Goal: Task Accomplishment & Management: Use online tool/utility

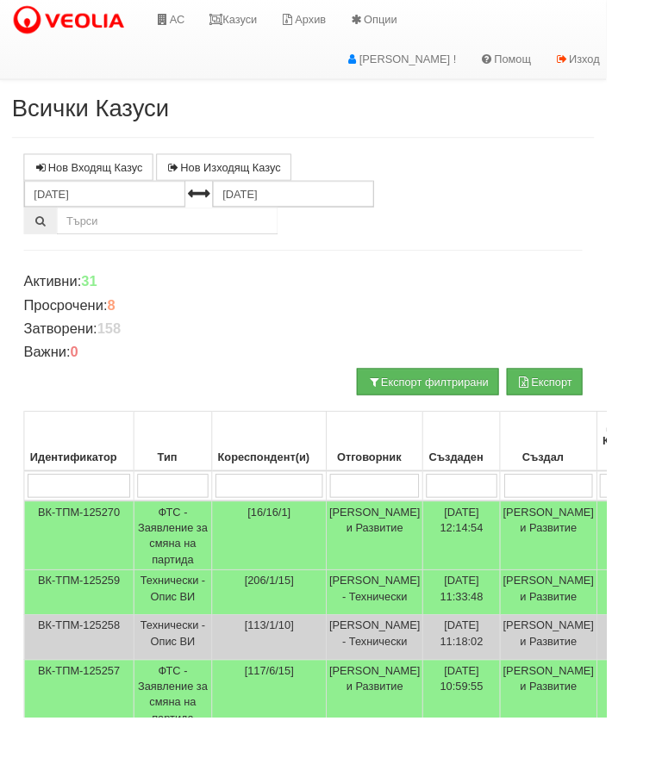
click at [270, 20] on link "Казуси" at bounding box center [253, 21] width 79 height 43
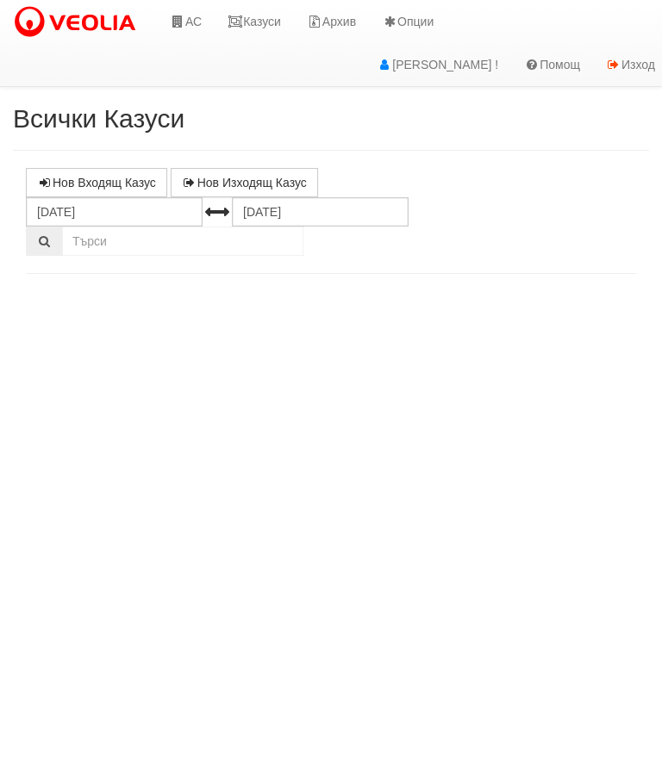
select select "10"
select select "1"
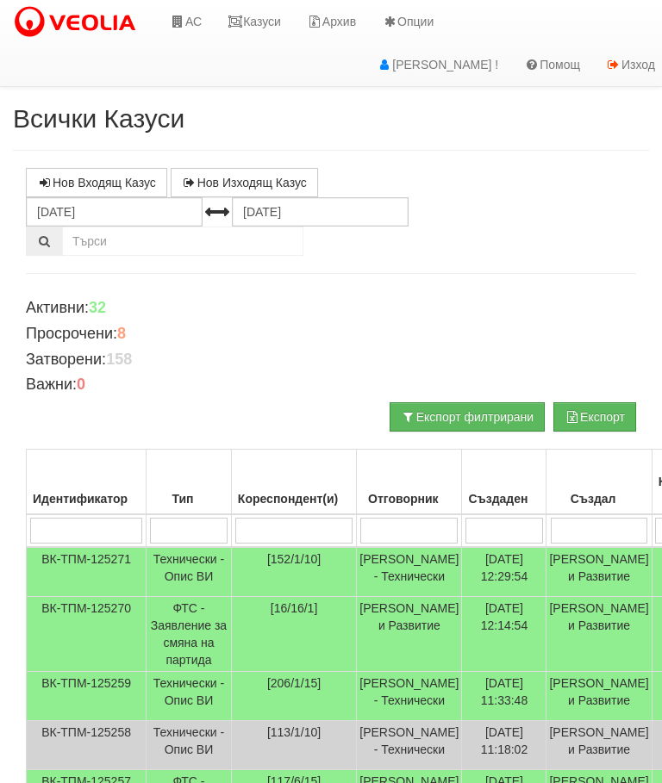
click at [191, 571] on td "Технически - Опис ВИ" at bounding box center [188, 572] width 85 height 50
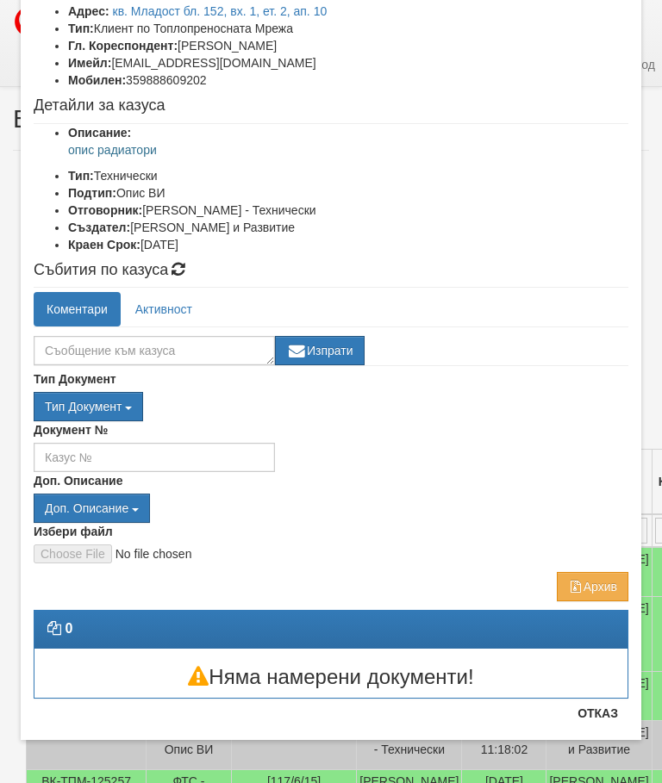
click at [605, 720] on button "Отказ" at bounding box center [597, 713] width 61 height 28
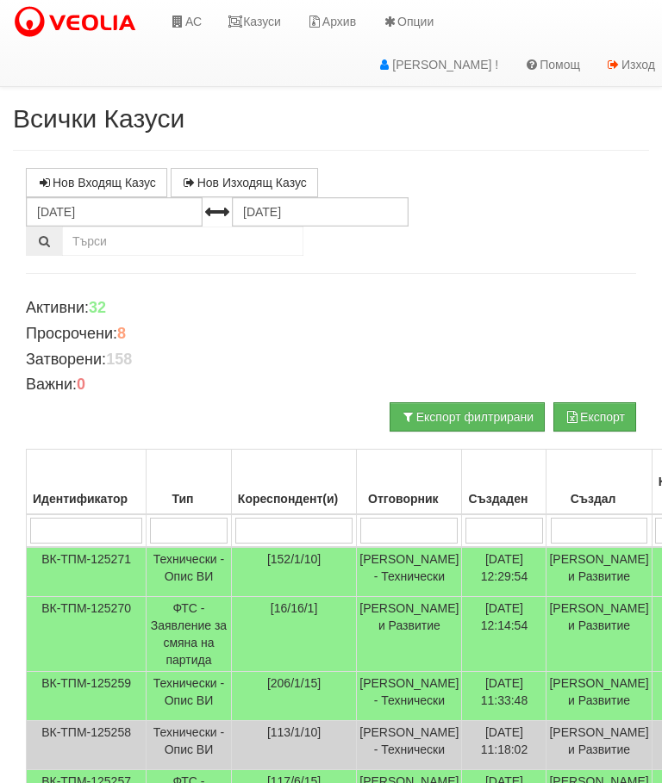
click at [185, 27] on link "АС" at bounding box center [186, 21] width 58 height 43
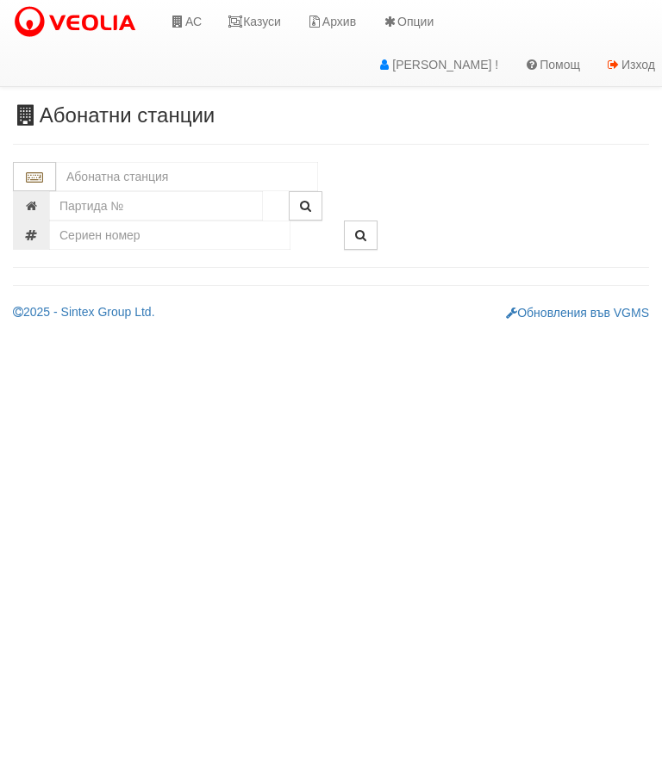
click at [81, 165] on input "text" at bounding box center [187, 176] width 262 height 29
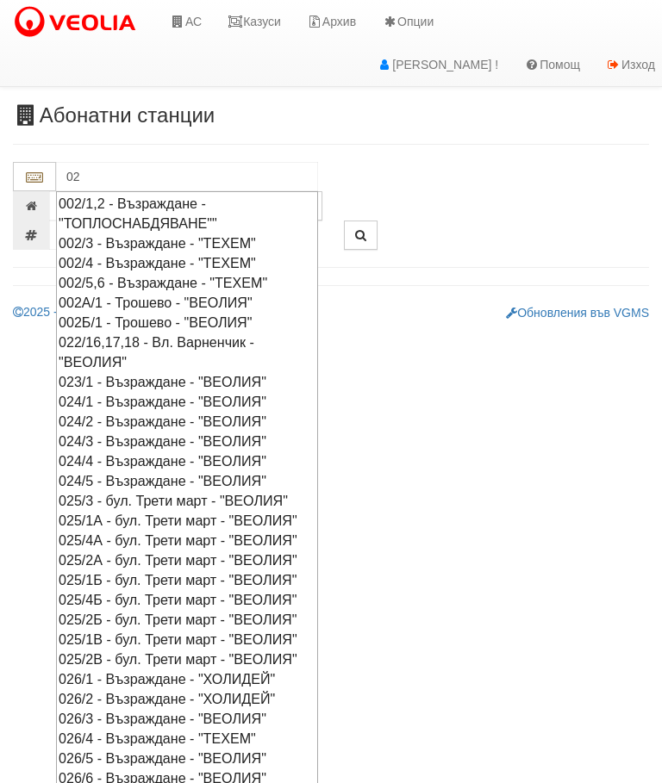
click at [147, 320] on div "002Б/1 - Трошево - "ВЕОЛИЯ"" at bounding box center [187, 323] width 257 height 20
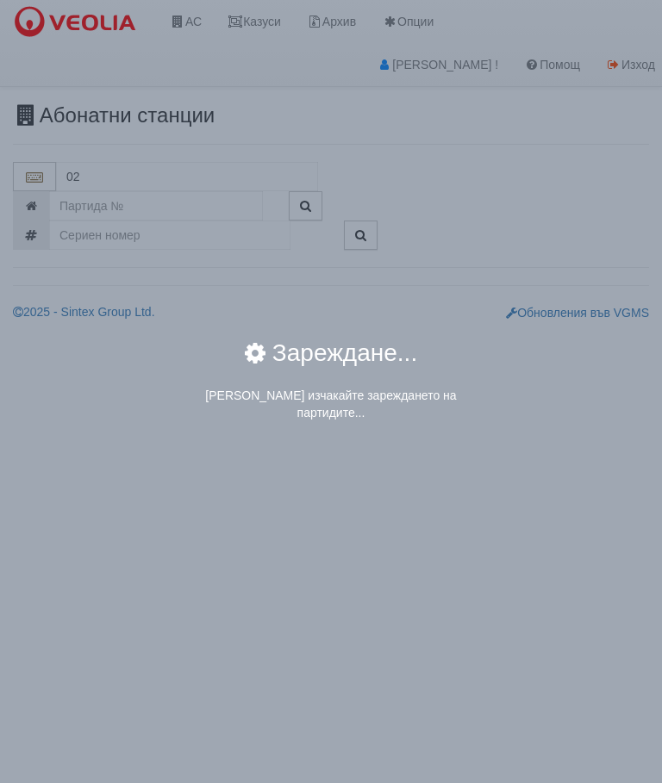
type input "002Б/1 - Трошево - "ВЕОЛИЯ""
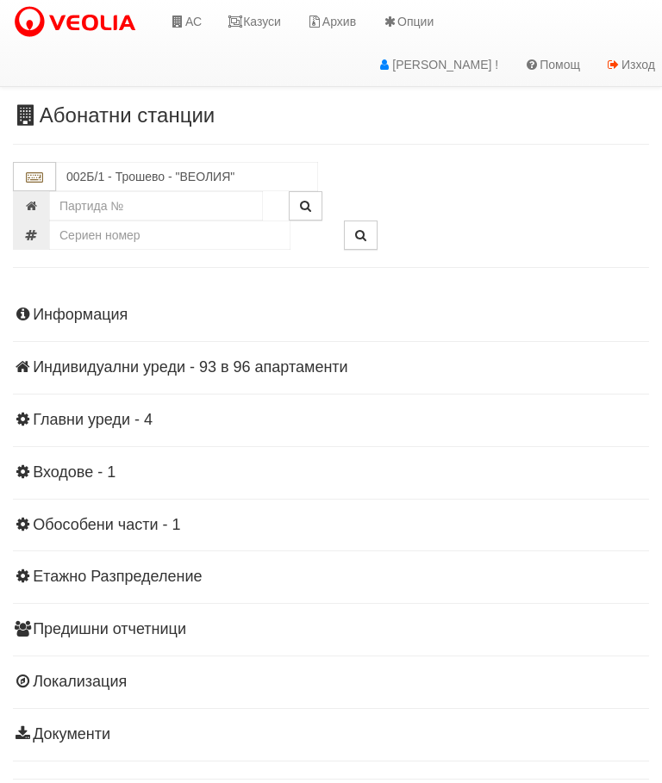
click at [95, 353] on div "Информация Параметри Брой Апартаменти: 96 Ползватели 07/2025 64 % 0 % 178" at bounding box center [331, 522] width 636 height 475
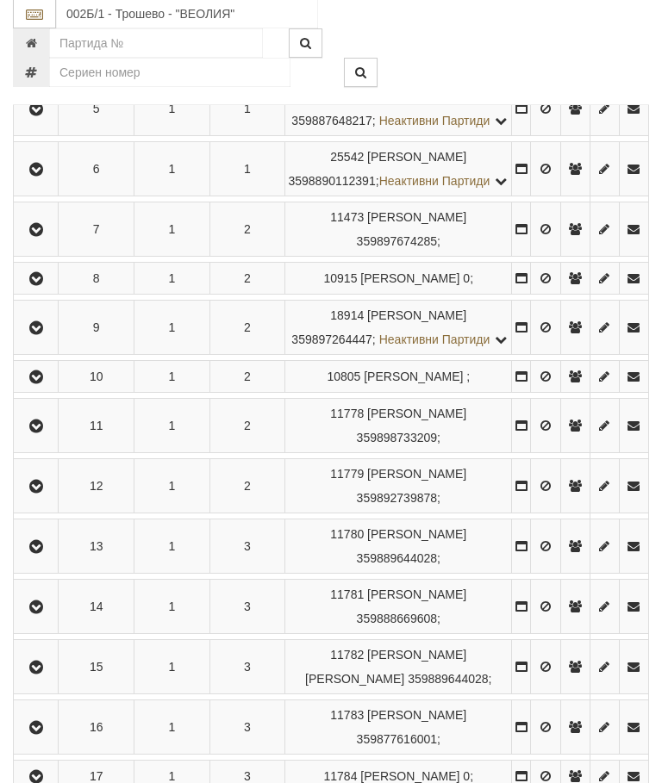
scroll to position [649, 0]
click at [47, 285] on icon "button" at bounding box center [36, 279] width 21 height 12
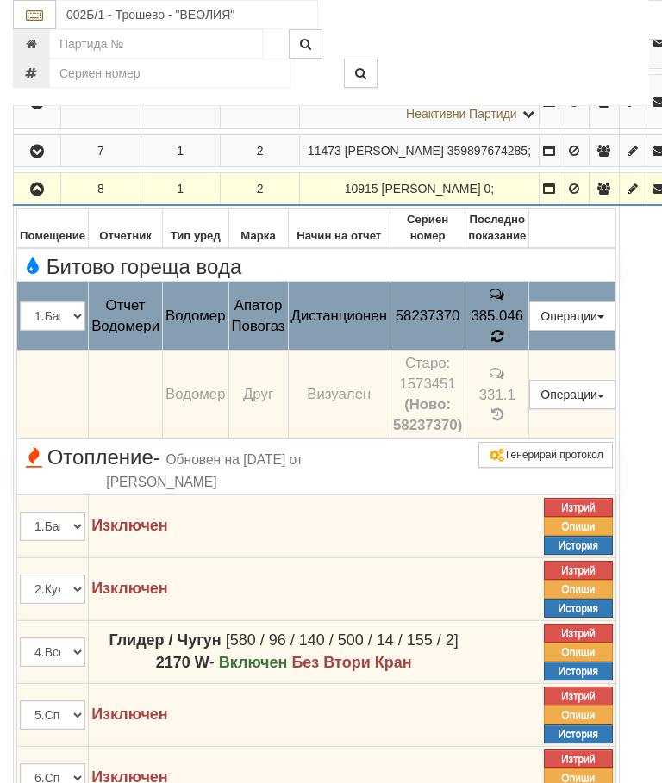
click at [503, 344] on icon at bounding box center [497, 336] width 12 height 15
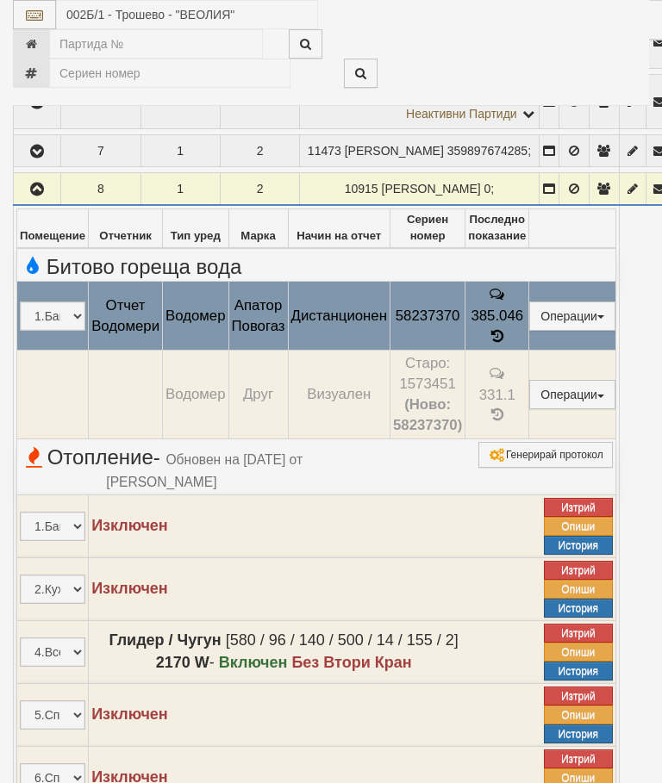
select select "10"
select select "1"
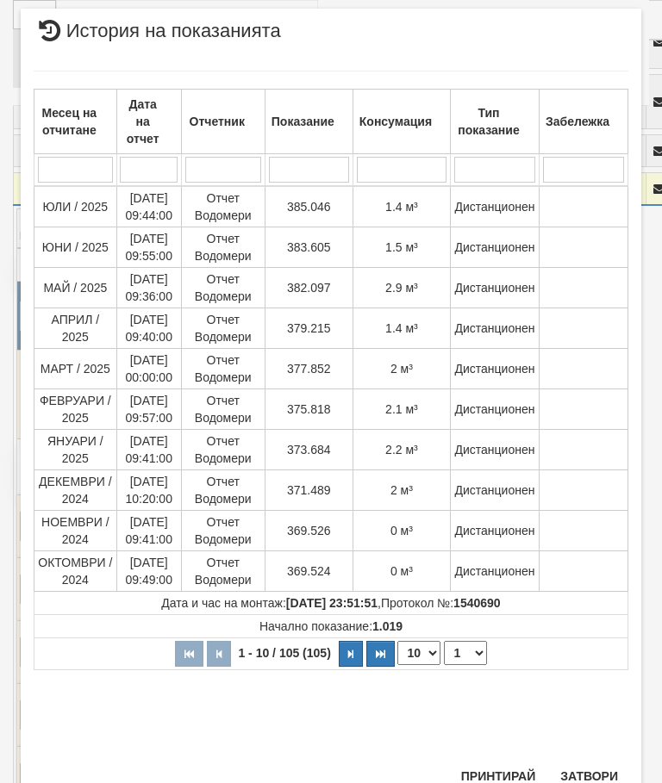
scroll to position [1082, 0]
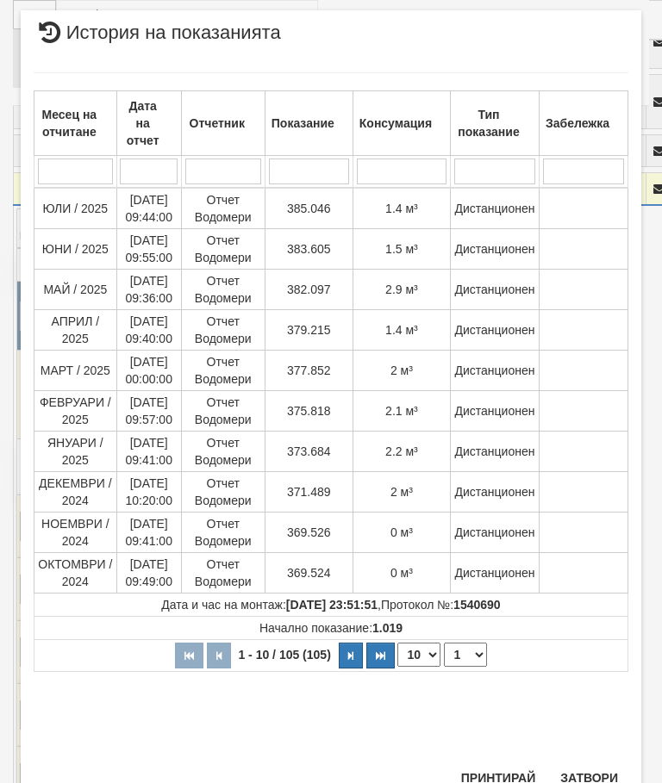
click at [588, 780] on button "Затвори" at bounding box center [589, 778] width 78 height 28
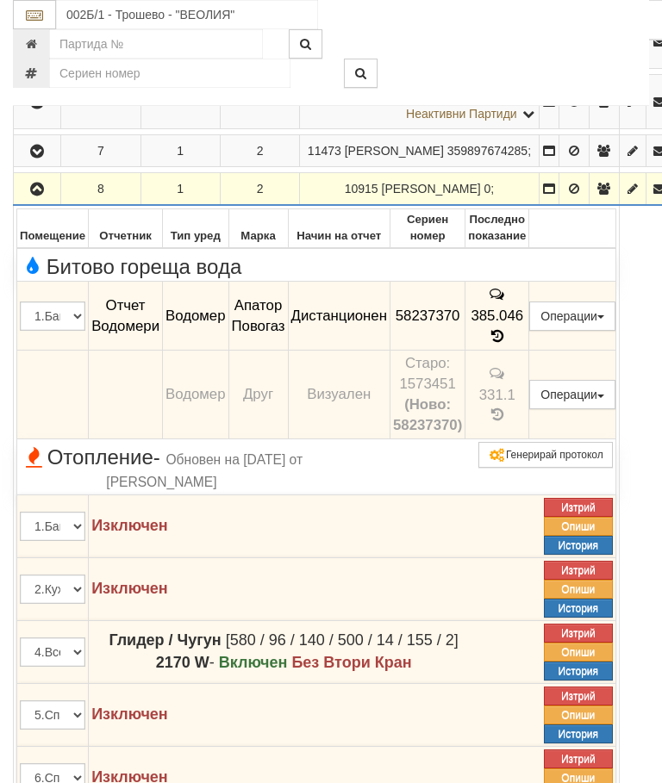
click at [0, 0] on button "Подмяна" at bounding box center [0, 0] width 0 height 0
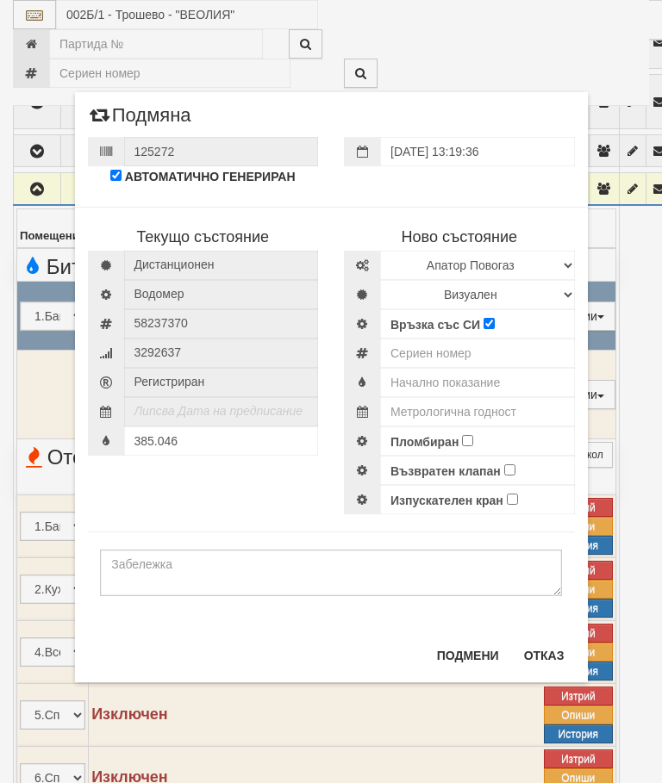
click at [544, 663] on button "Отказ" at bounding box center [543, 656] width 61 height 28
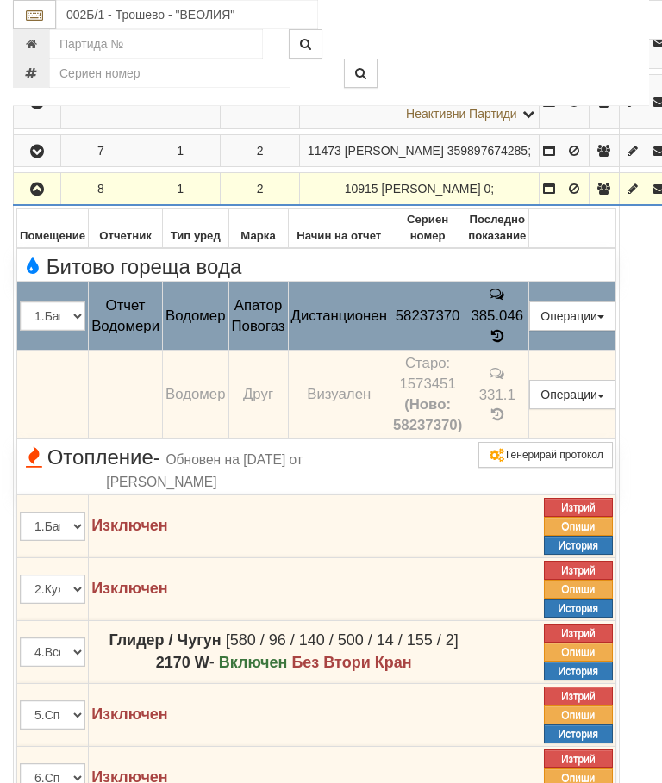
click at [0, 0] on button "Редакция / Протокол" at bounding box center [0, 0] width 0 height 0
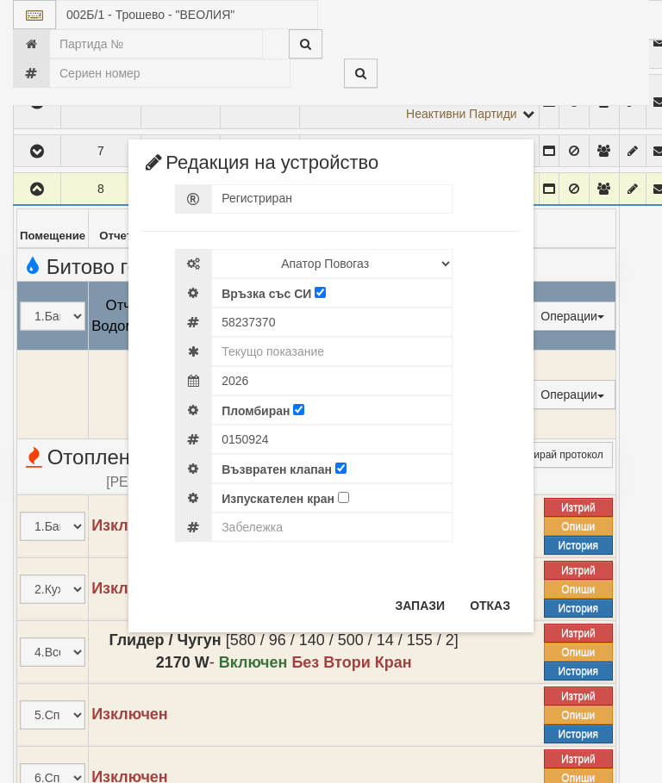
click at [491, 607] on button "Отказ" at bounding box center [489, 606] width 61 height 28
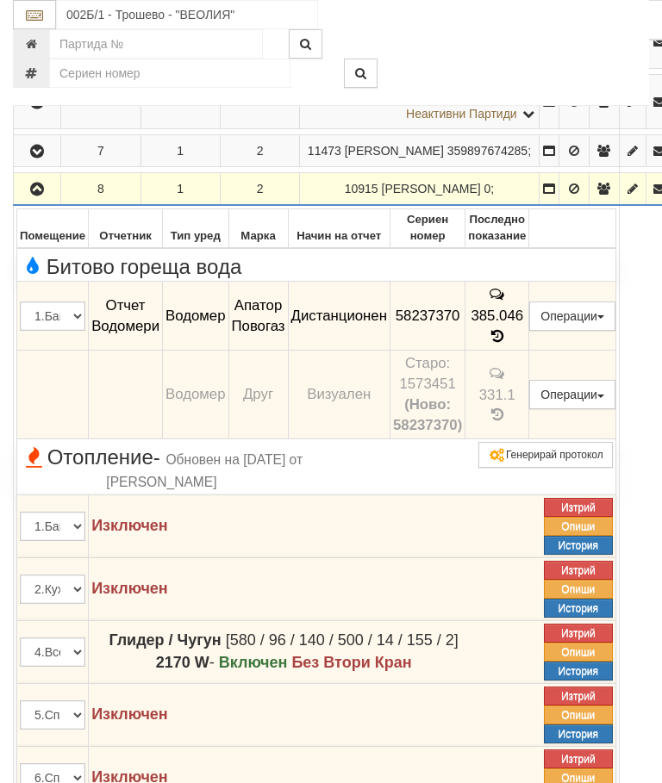
click at [36, 196] on icon "button" at bounding box center [37, 189] width 21 height 12
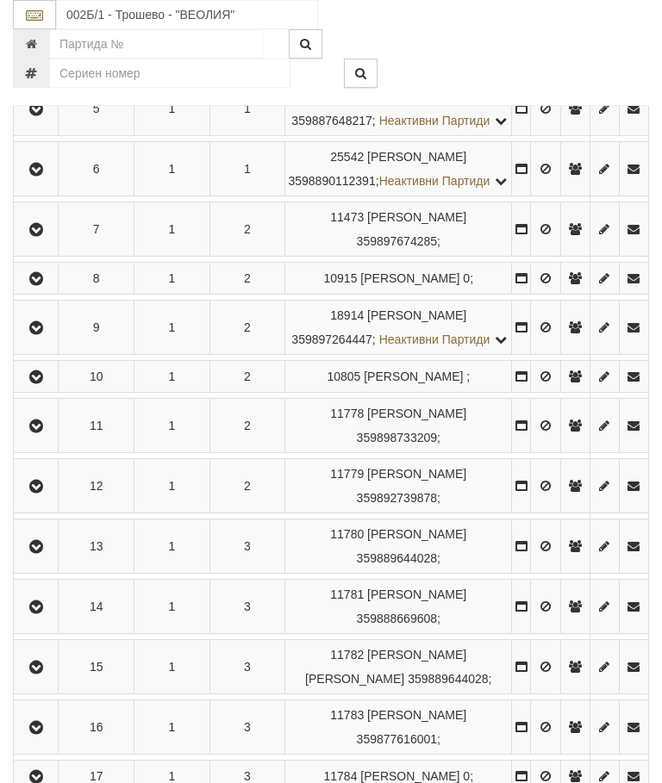
click at [34, 291] on button "button" at bounding box center [35, 278] width 39 height 26
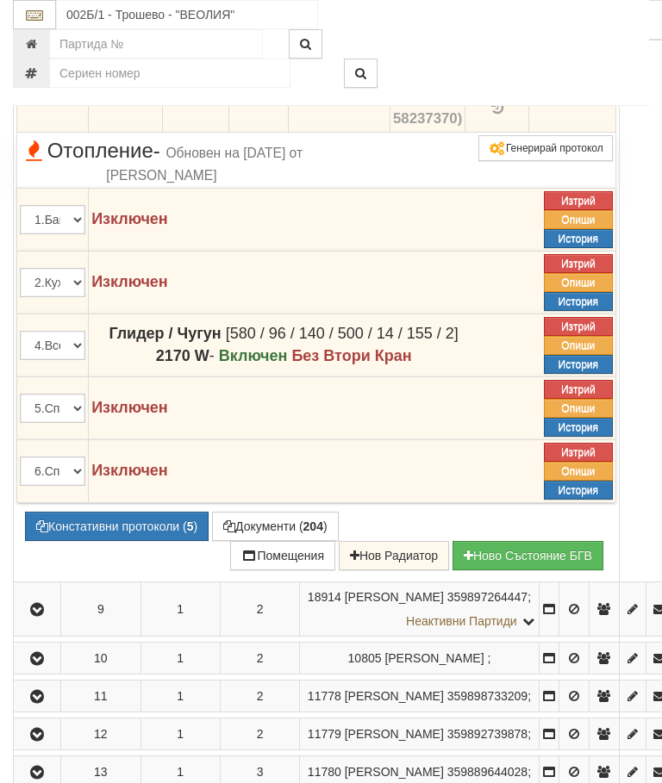
scroll to position [955, 0]
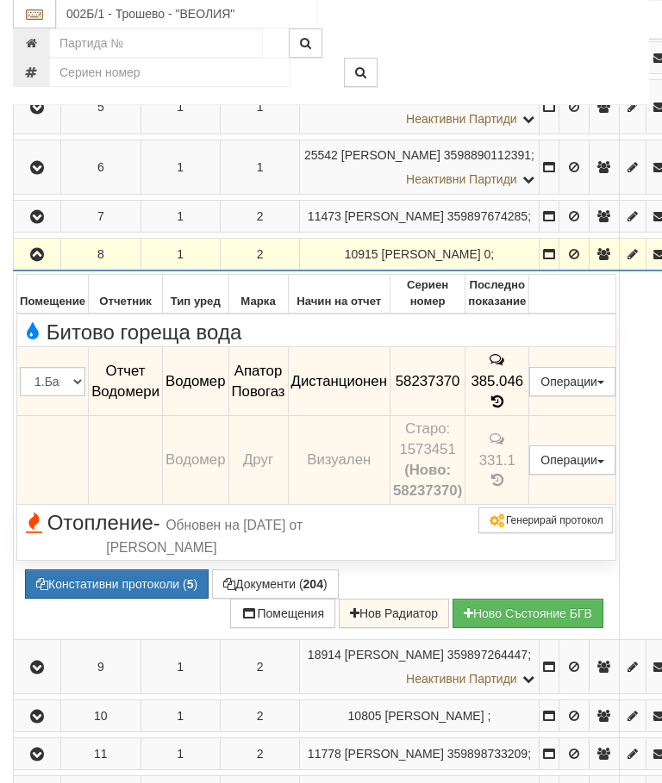
click at [34, 268] on button "button" at bounding box center [36, 255] width 41 height 26
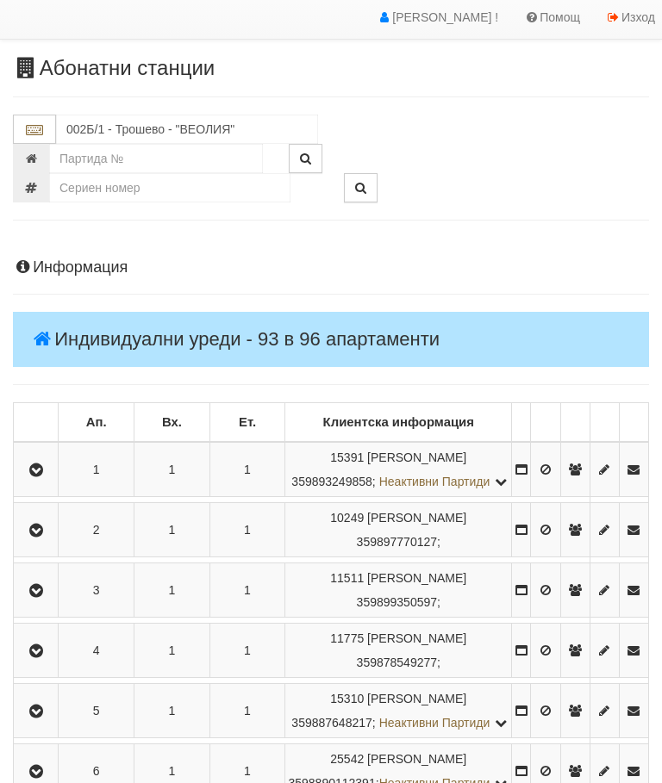
scroll to position [0, 0]
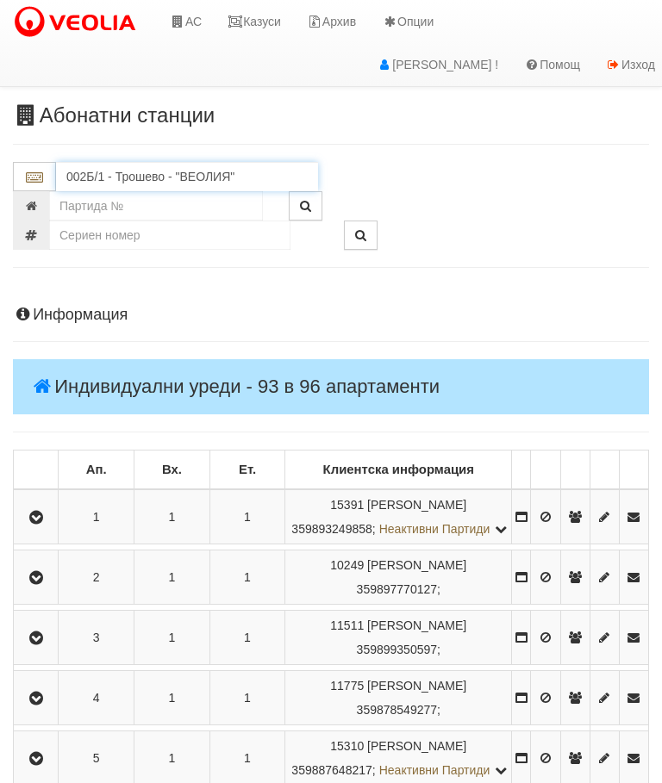
click at [89, 171] on input "002Б/1 - Трошево - "ВЕОЛИЯ"" at bounding box center [187, 176] width 262 height 29
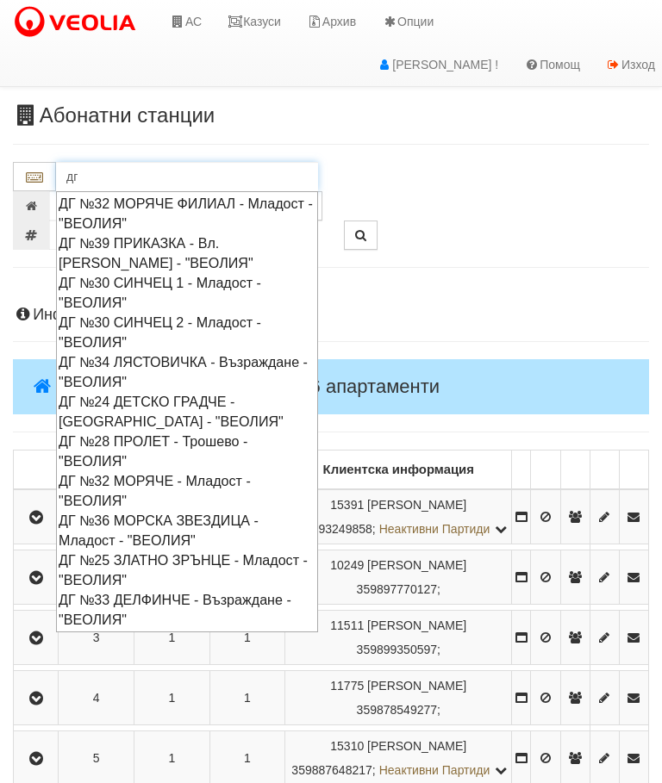
click at [114, 318] on div "ДГ №30 СИНЧЕЦ 2 - Младост - "ВЕОЛИЯ"" at bounding box center [187, 333] width 257 height 40
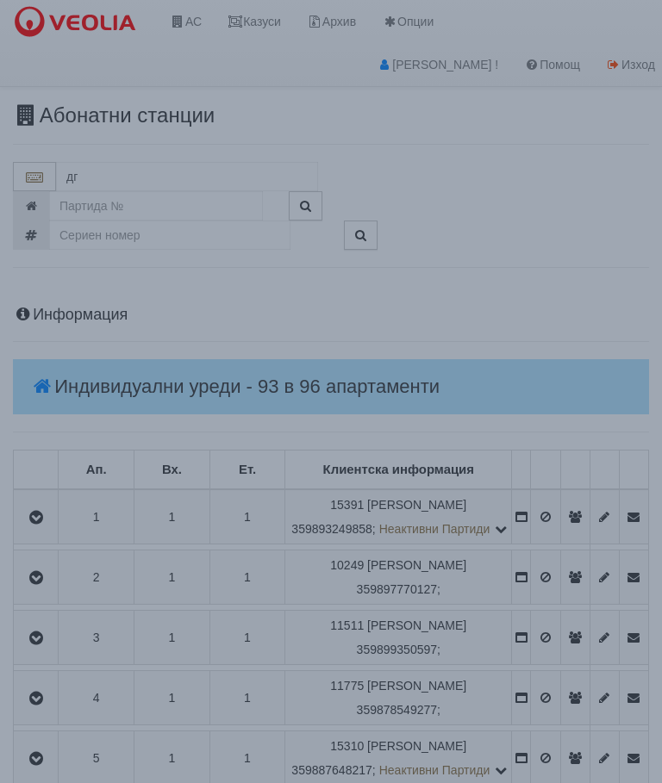
type input "ДГ №30 СИНЧЕЦ 2 - Младост - "ВЕОЛИЯ""
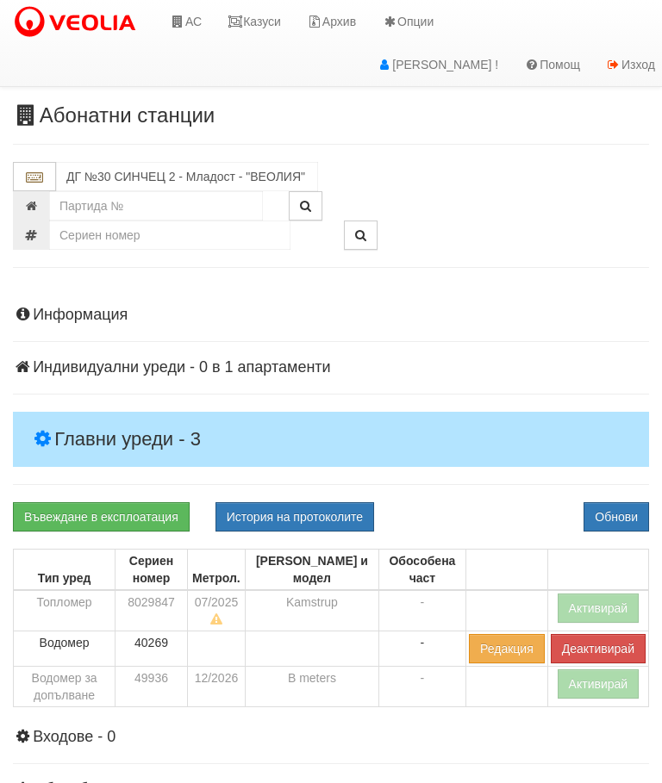
click at [79, 421] on h4 "Главни уреди - 3" at bounding box center [331, 439] width 636 height 55
click at [612, 607] on button "Активирай" at bounding box center [598, 607] width 82 height 29
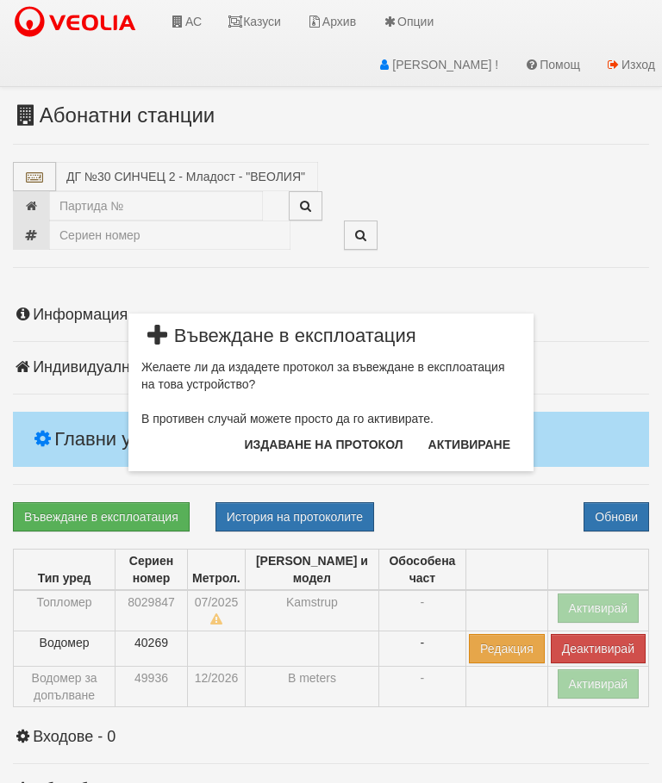
click at [354, 434] on button "Издаване на протокол" at bounding box center [323, 445] width 179 height 28
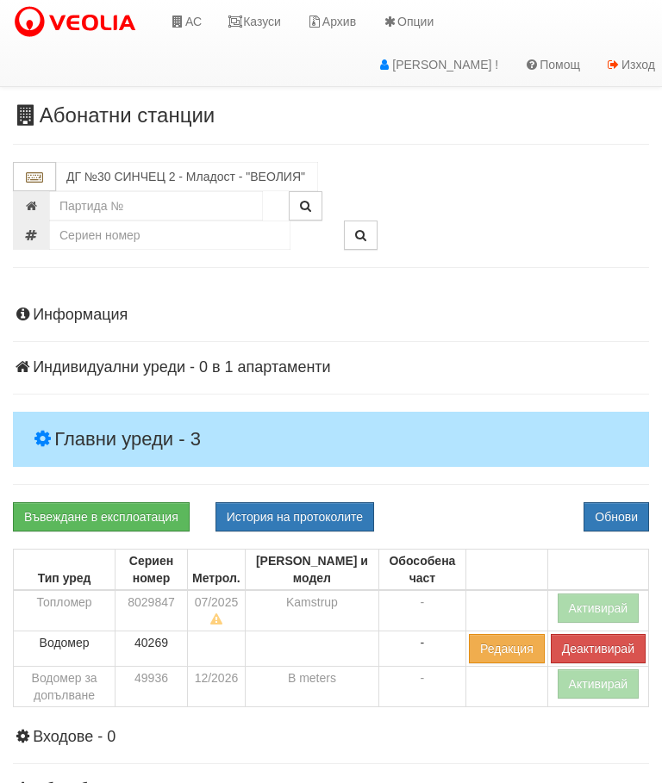
click at [632, 508] on button "Обнови" at bounding box center [615, 516] width 65 height 29
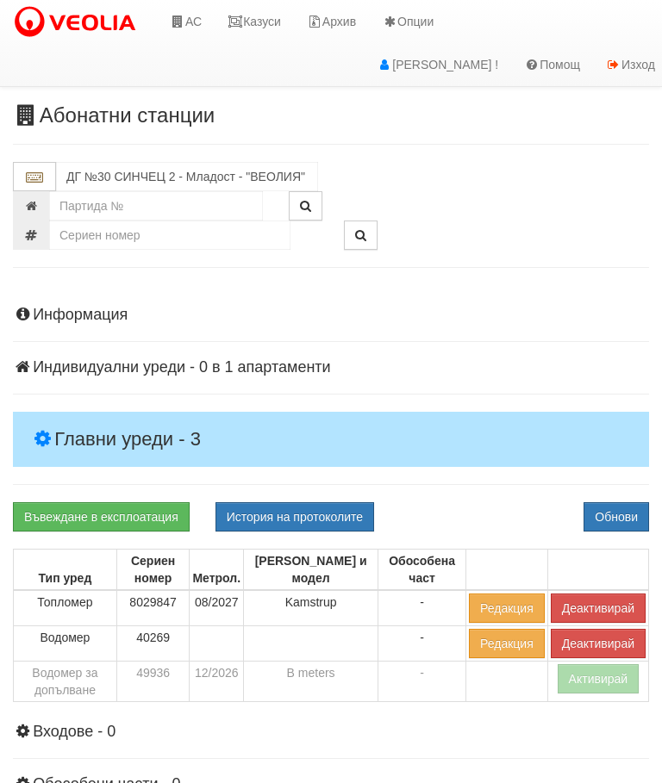
click at [607, 681] on button "Активирай" at bounding box center [598, 678] width 82 height 29
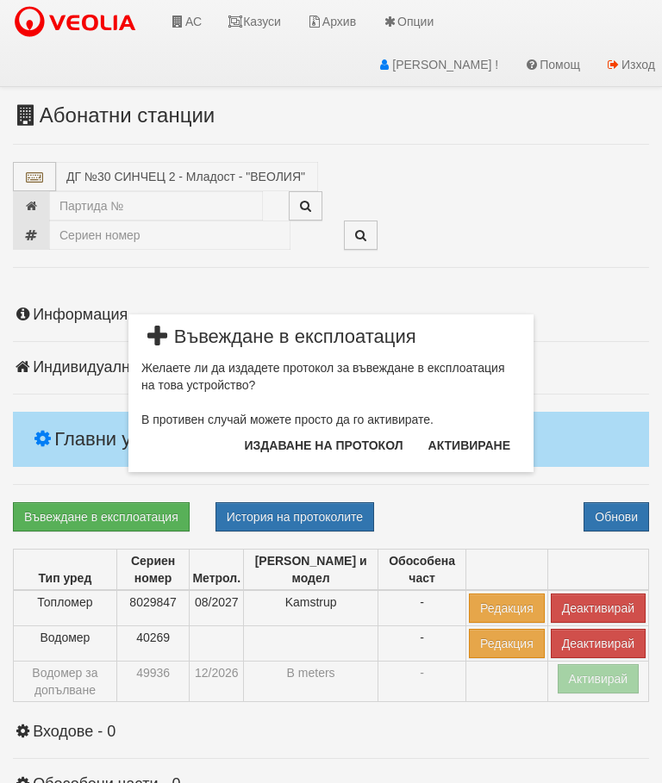
click at [366, 441] on button "Издаване на протокол" at bounding box center [323, 446] width 179 height 28
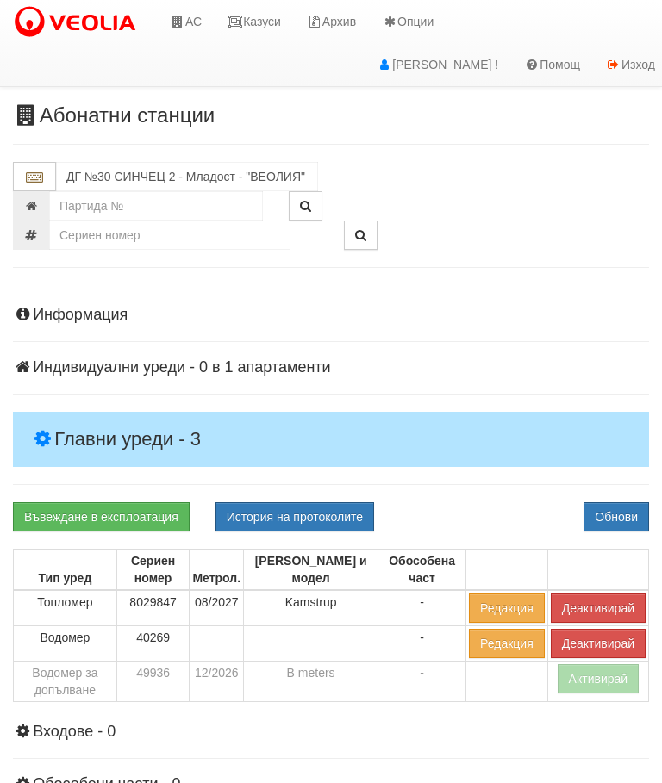
click at [624, 518] on button "Обнови" at bounding box center [615, 516] width 65 height 29
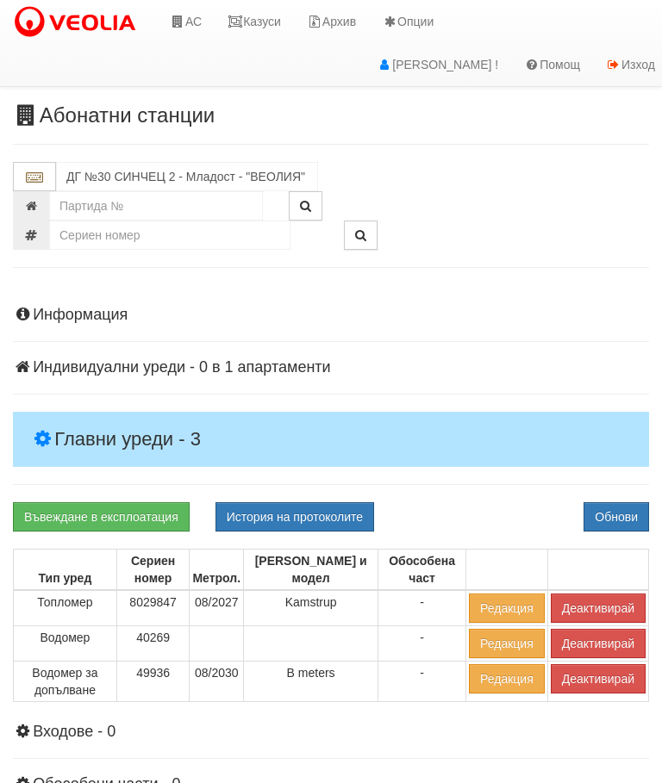
click at [264, 29] on link "Казуси" at bounding box center [253, 21] width 79 height 43
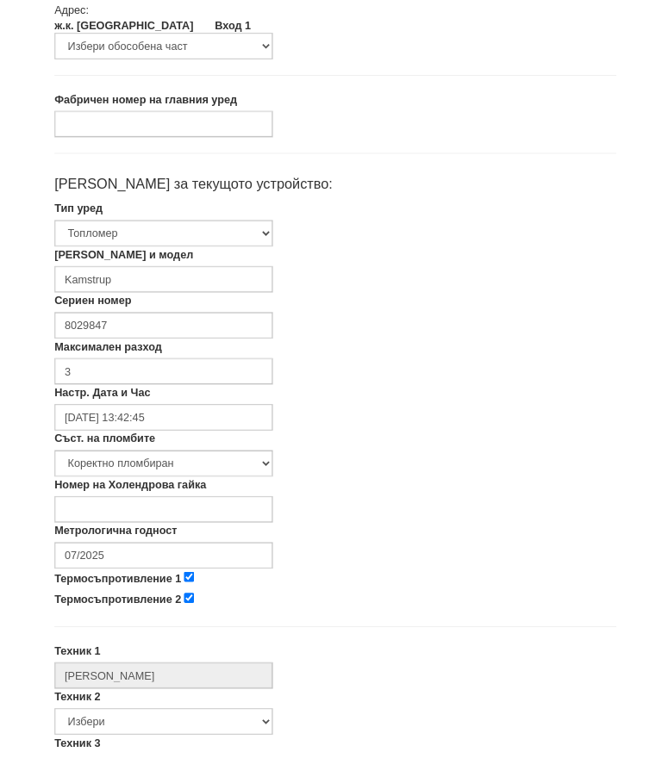
scroll to position [210, 0]
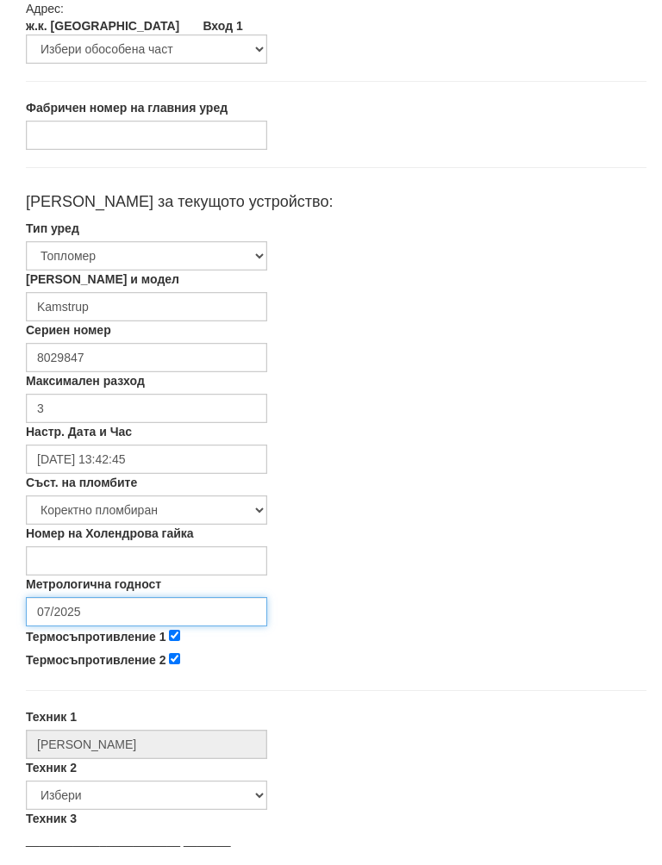
click at [140, 615] on input "07/2025" at bounding box center [146, 629] width 241 height 29
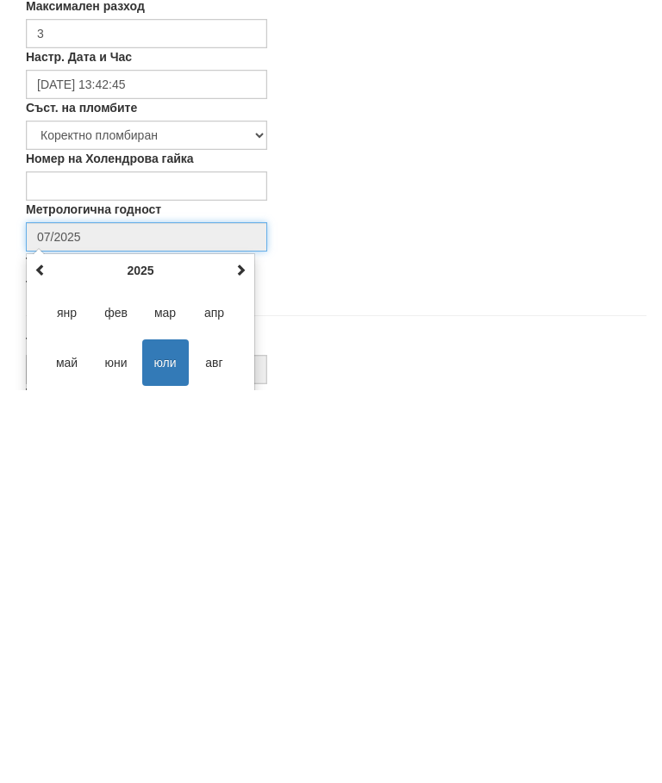
scroll to position [289, 0]
click at [237, 577] on span at bounding box center [240, 583] width 12 height 12
click at [239, 577] on span at bounding box center [240, 583] width 12 height 12
click at [220, 653] on span "авг" at bounding box center [214, 676] width 47 height 47
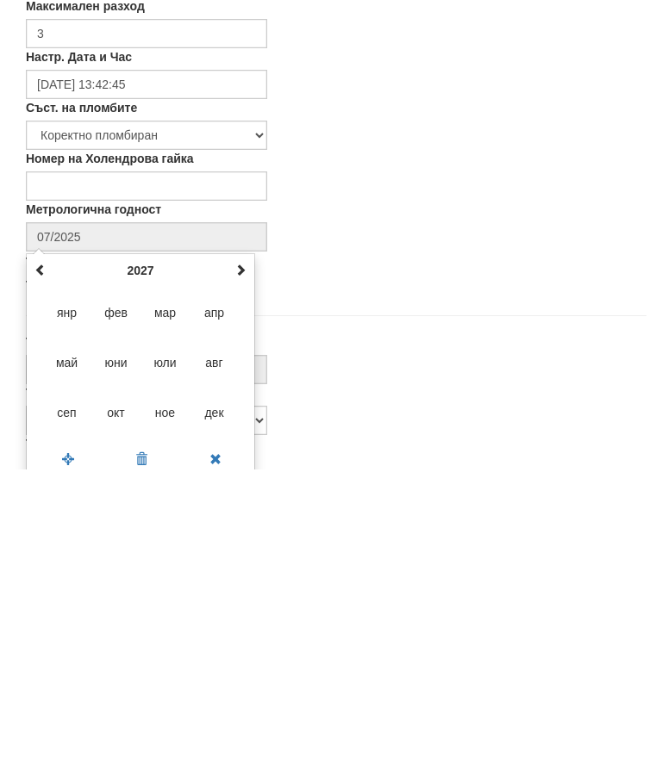
type input "08/2027"
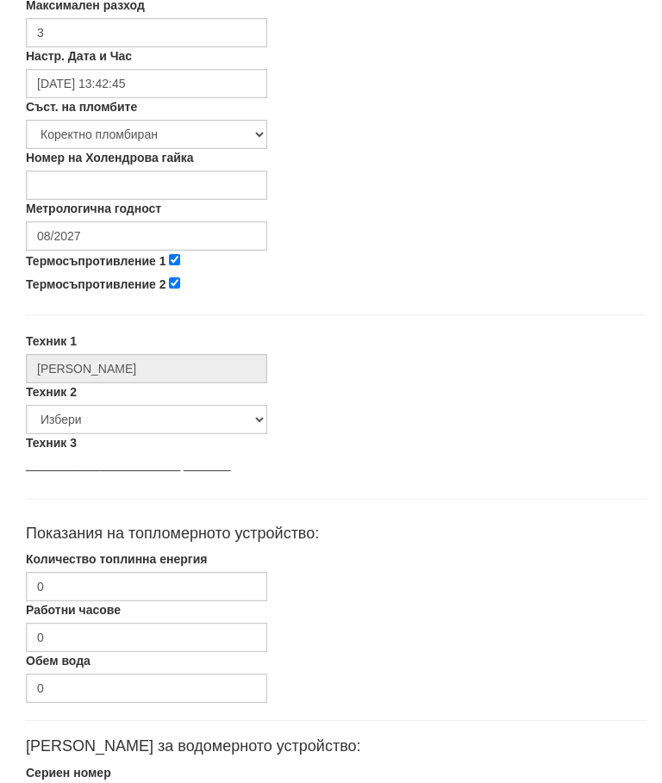
scroll to position [595, 0]
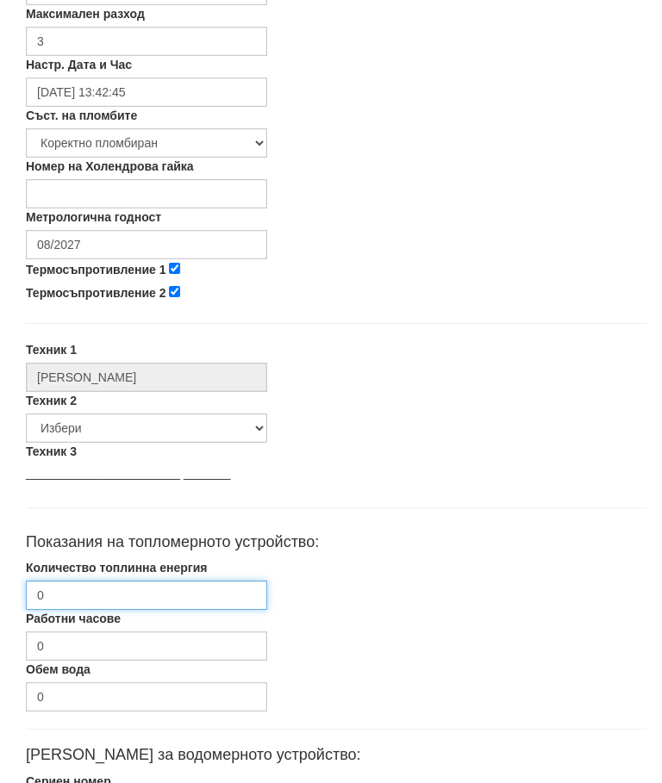
click at [121, 599] on input "0" at bounding box center [146, 595] width 241 height 29
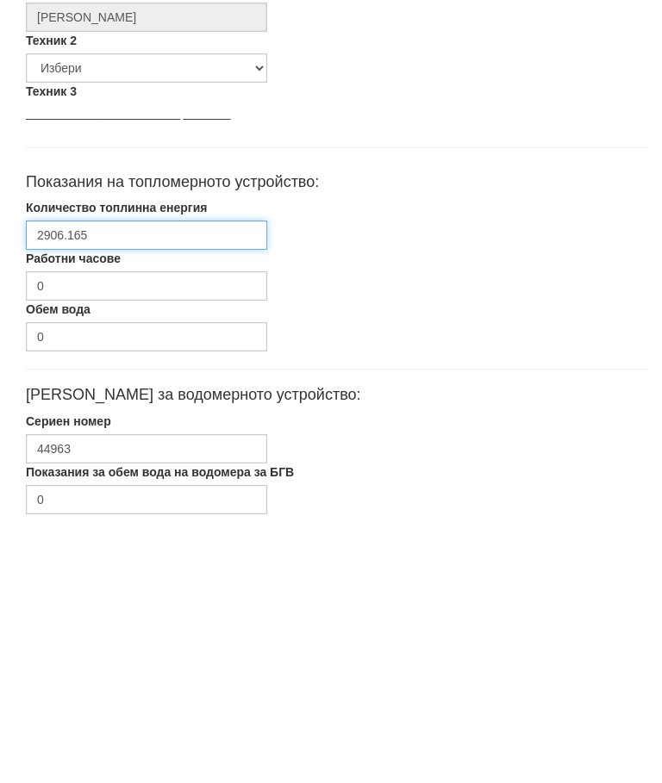
scroll to position [817, 0]
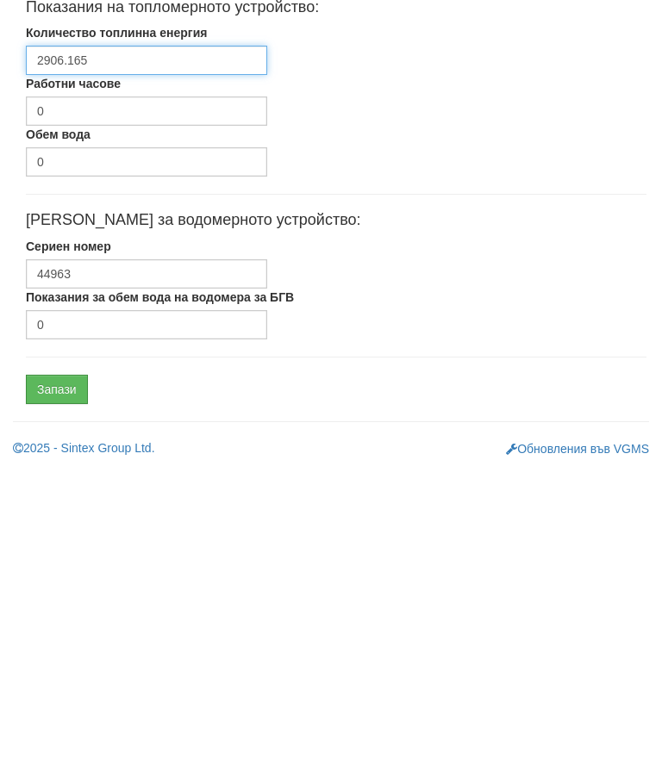
type input "2906.165"
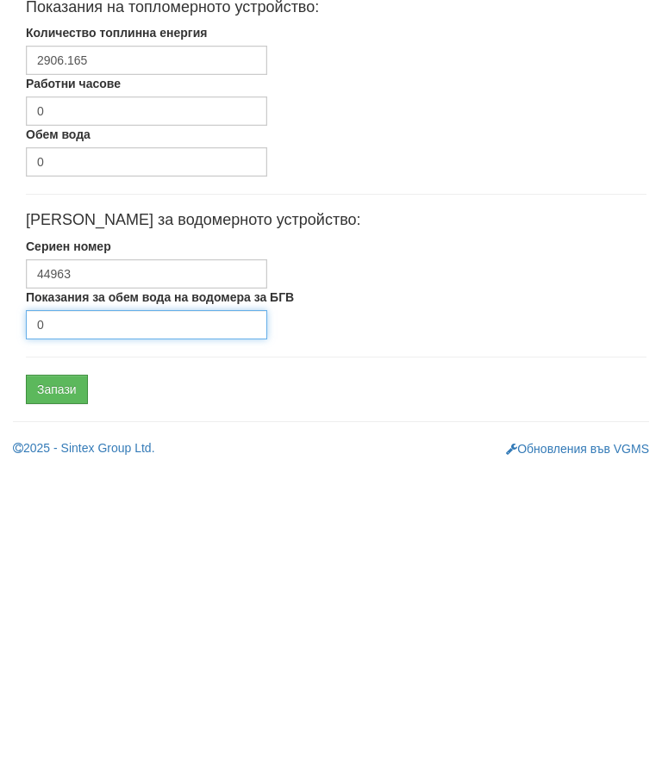
click at [156, 624] on input "0" at bounding box center [146, 638] width 241 height 29
type input "2467"
click at [64, 688] on input "Запази" at bounding box center [57, 702] width 62 height 29
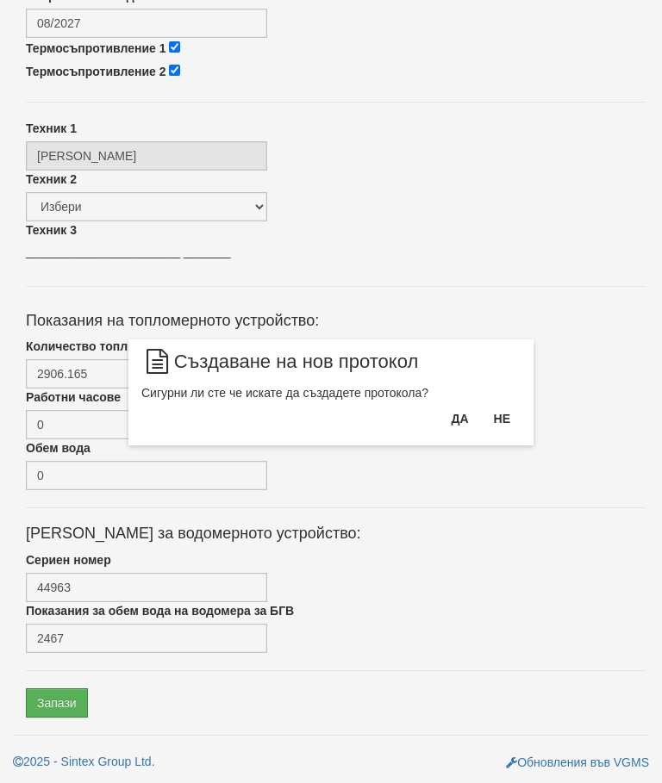
click at [461, 417] on button "Да" at bounding box center [459, 419] width 38 height 28
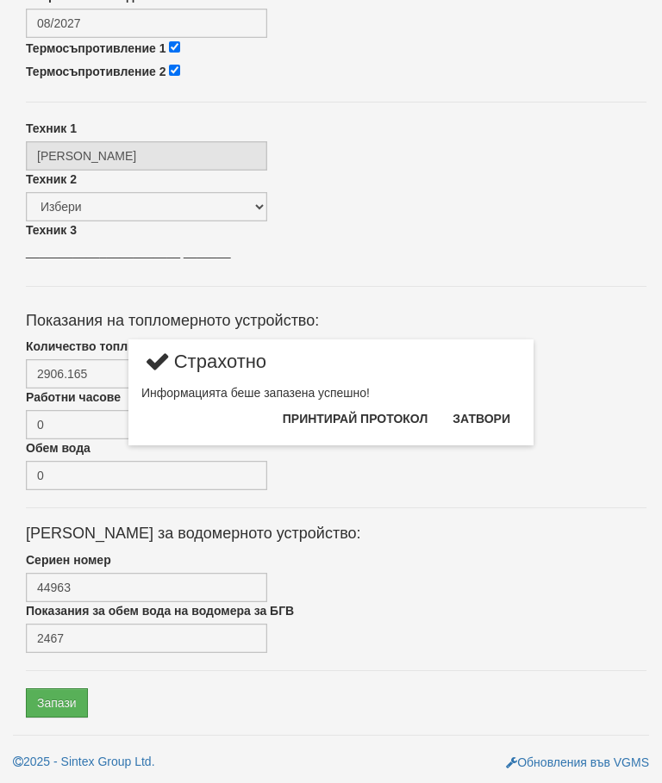
click at [388, 417] on button "Принтирай протокол" at bounding box center [354, 419] width 165 height 28
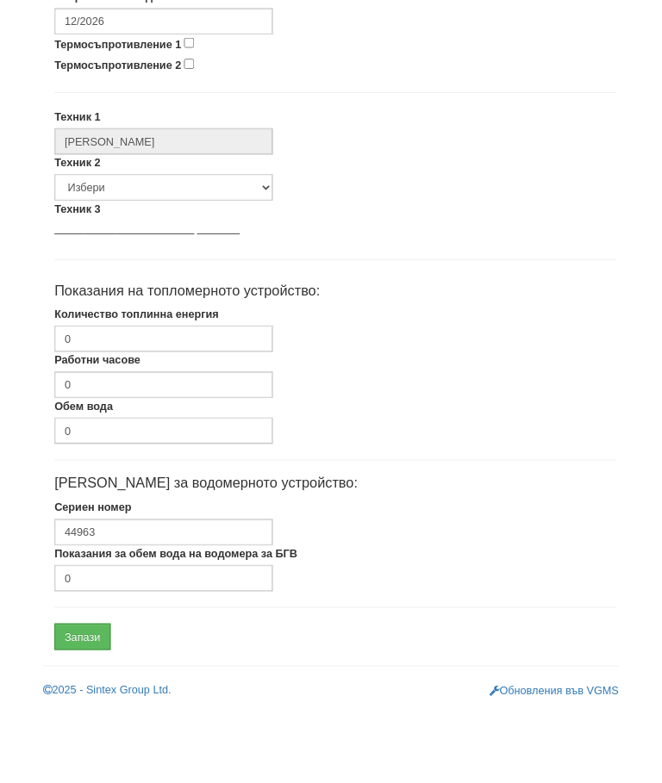
scroll to position [718, 0]
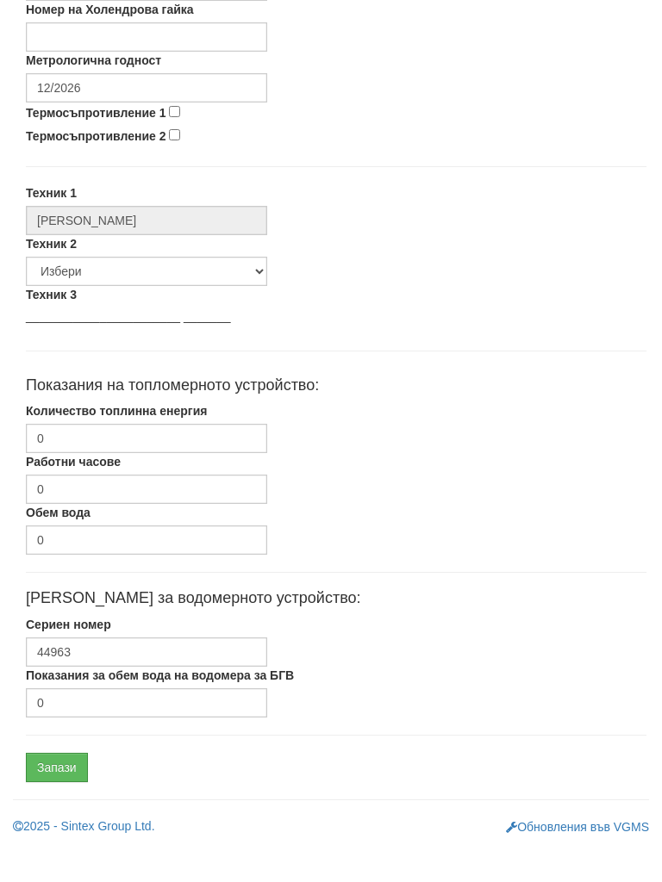
click at [176, 140] on input "Термосъпротивление 1" at bounding box center [174, 145] width 11 height 11
checkbox input "true"
click at [180, 164] on input "Термосъпротивление 2" at bounding box center [174, 169] width 11 height 11
checkbox input "true"
click at [117, 108] on input "12/2026" at bounding box center [146, 122] width 241 height 29
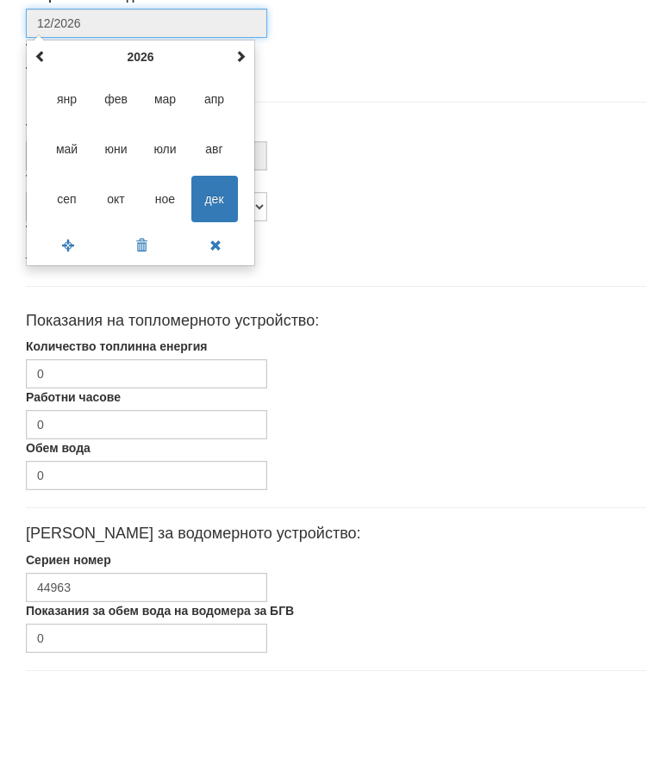
click at [244, 149] on span at bounding box center [240, 155] width 12 height 12
click at [245, 149] on span at bounding box center [240, 155] width 12 height 12
click at [242, 149] on span at bounding box center [240, 155] width 12 height 12
click at [226, 225] on span "авг" at bounding box center [214, 248] width 47 height 47
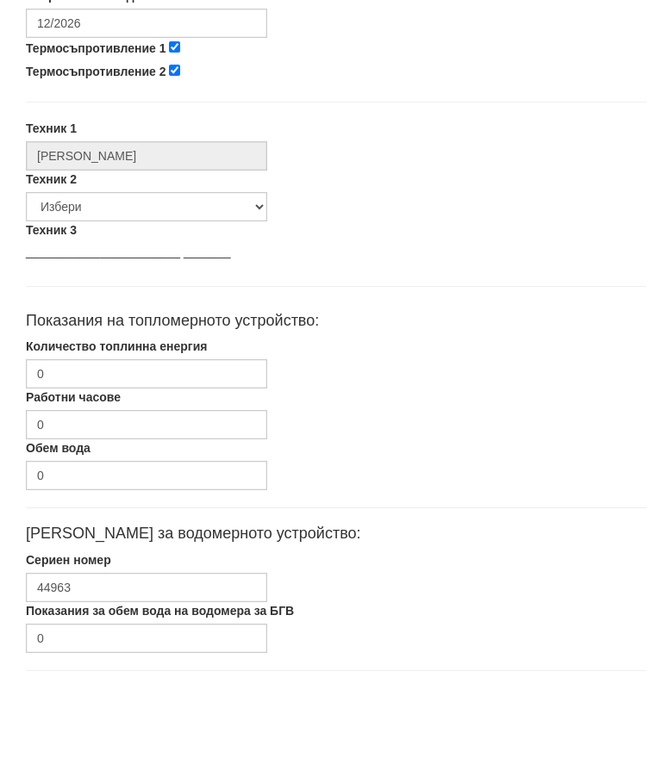
type input "08/2030"
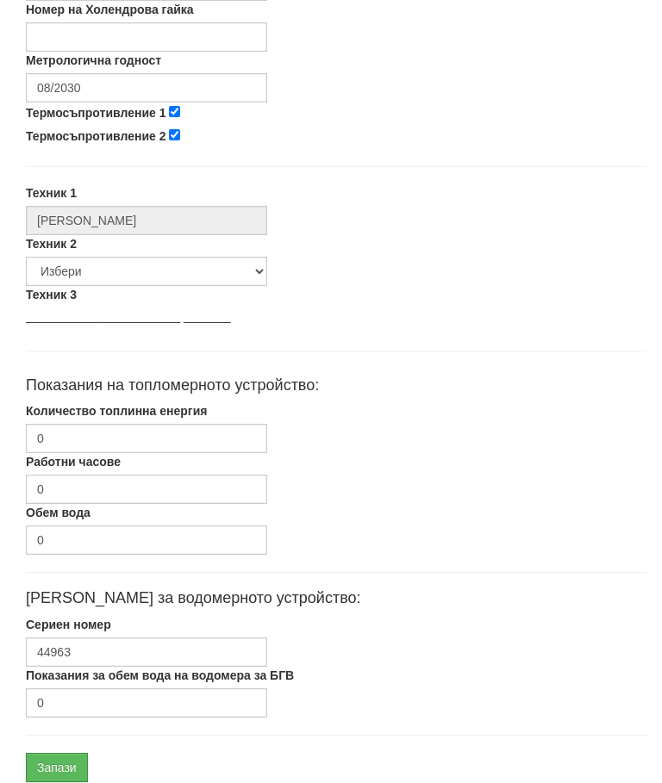
scroll to position [817, 0]
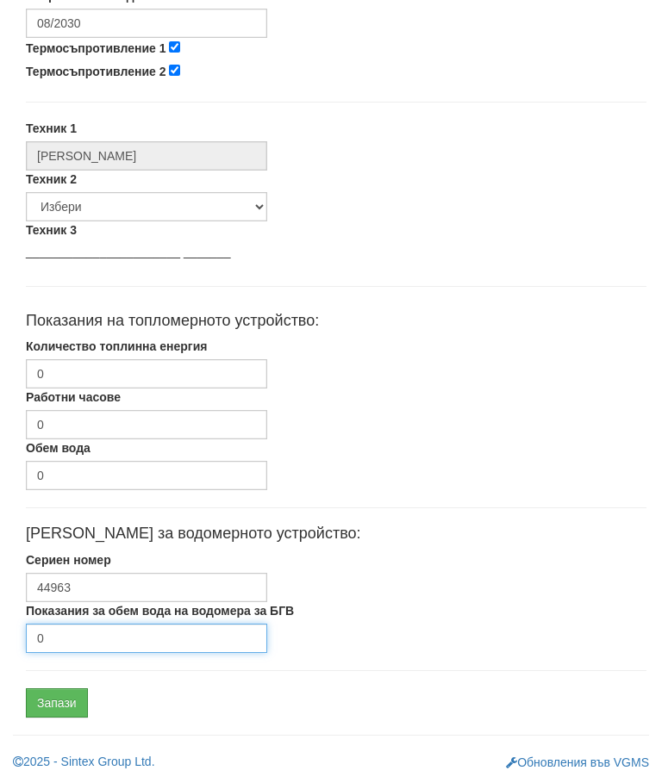
click at [107, 647] on input "0" at bounding box center [146, 638] width 241 height 29
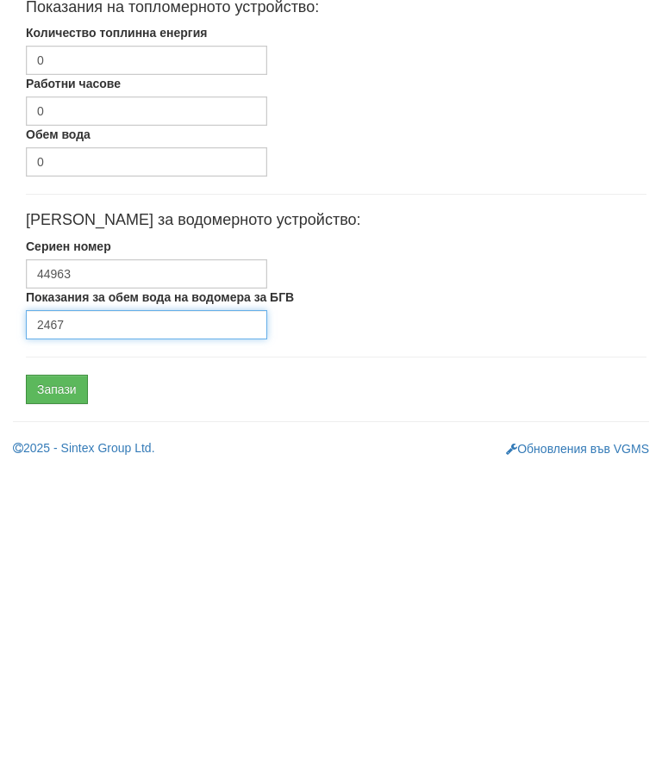
type input "2467"
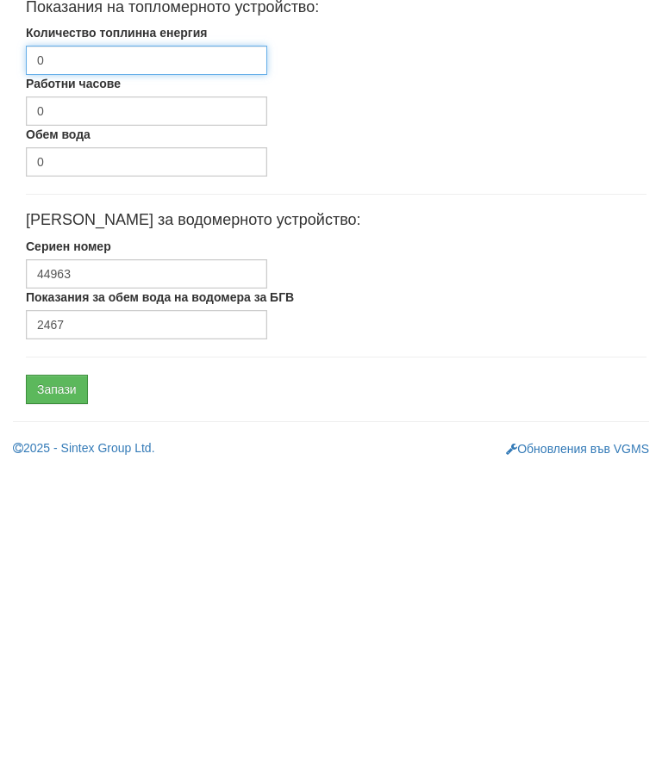
click at [93, 359] on input "0" at bounding box center [146, 373] width 241 height 29
type input "2906.165"
click at [57, 688] on input "Запази" at bounding box center [57, 702] width 62 height 29
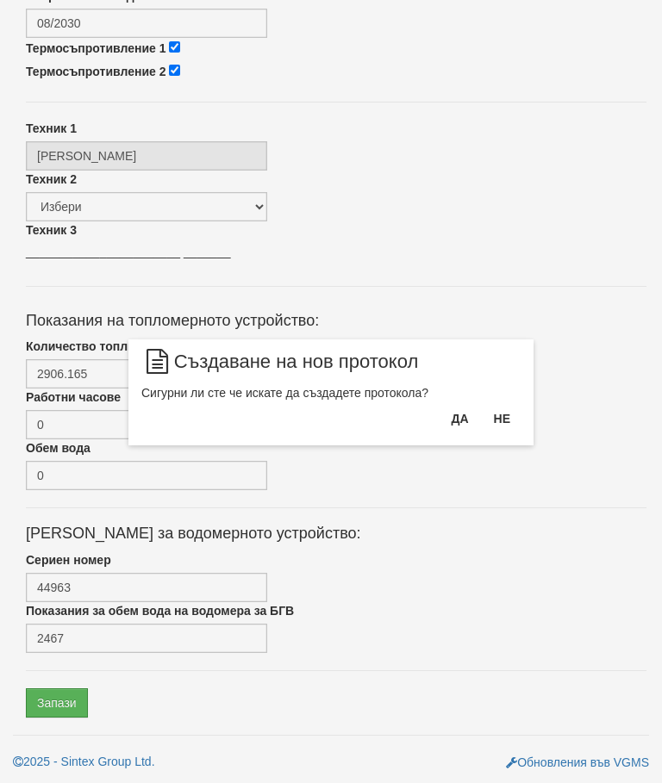
click at [468, 426] on button "Да" at bounding box center [459, 419] width 38 height 28
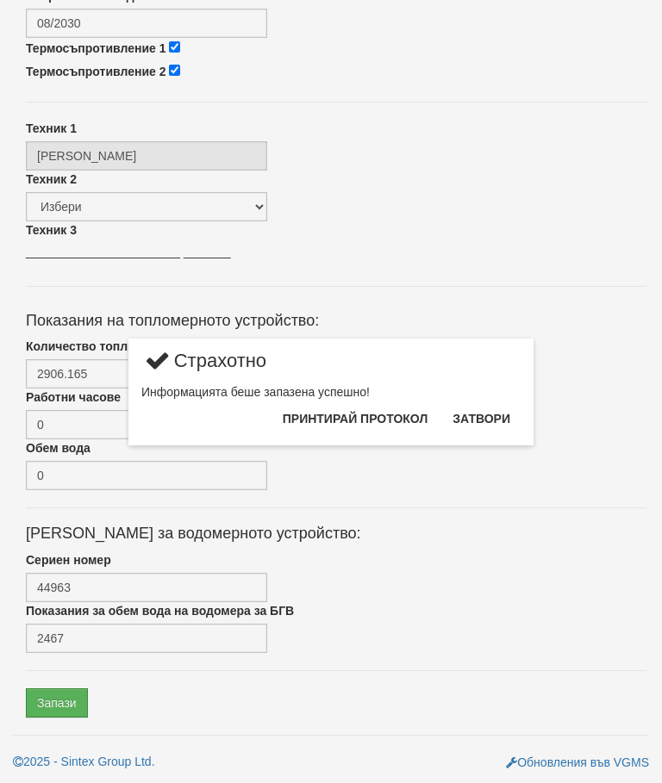
click at [407, 414] on button "Принтирай протокол" at bounding box center [354, 419] width 165 height 28
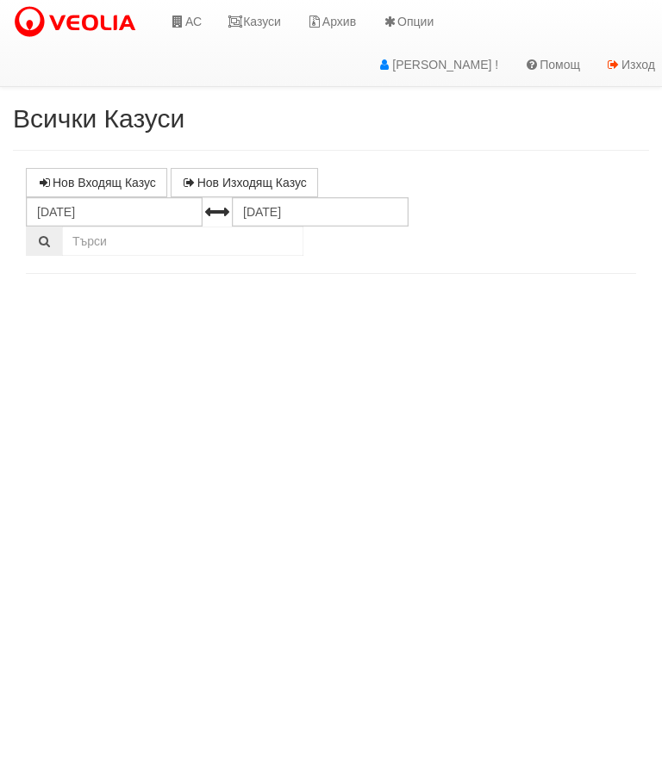
select select "10"
select select "1"
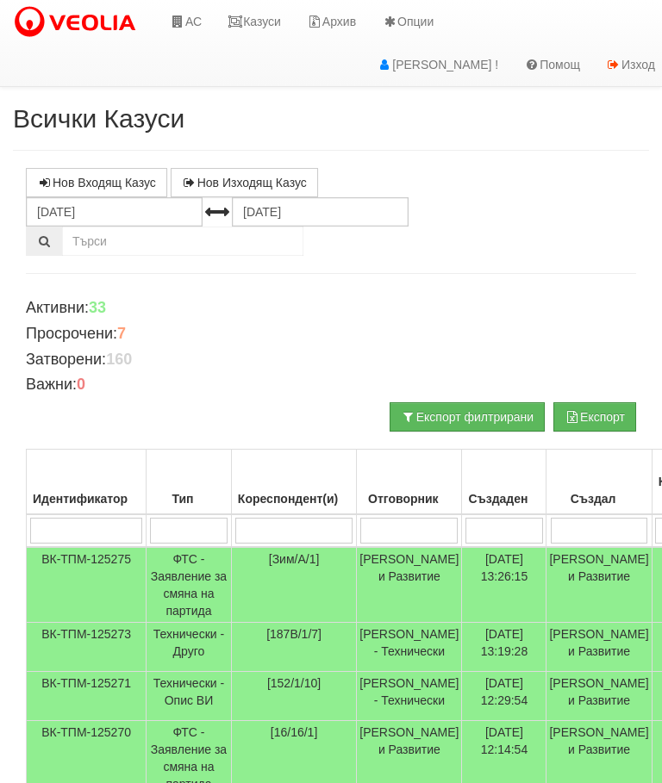
click at [170, 643] on td "Технически - Друго" at bounding box center [188, 647] width 85 height 49
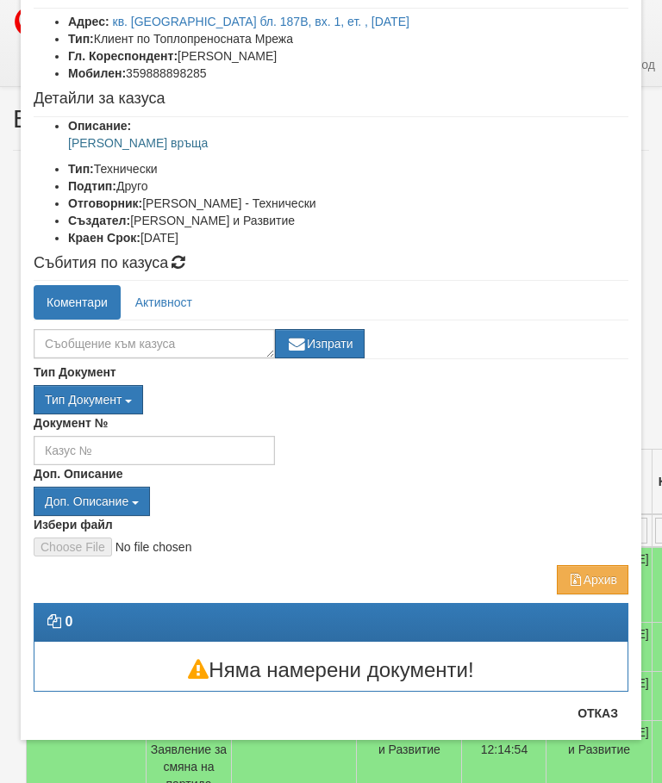
scroll to position [115, 0]
click at [593, 720] on button "Отказ" at bounding box center [597, 713] width 61 height 28
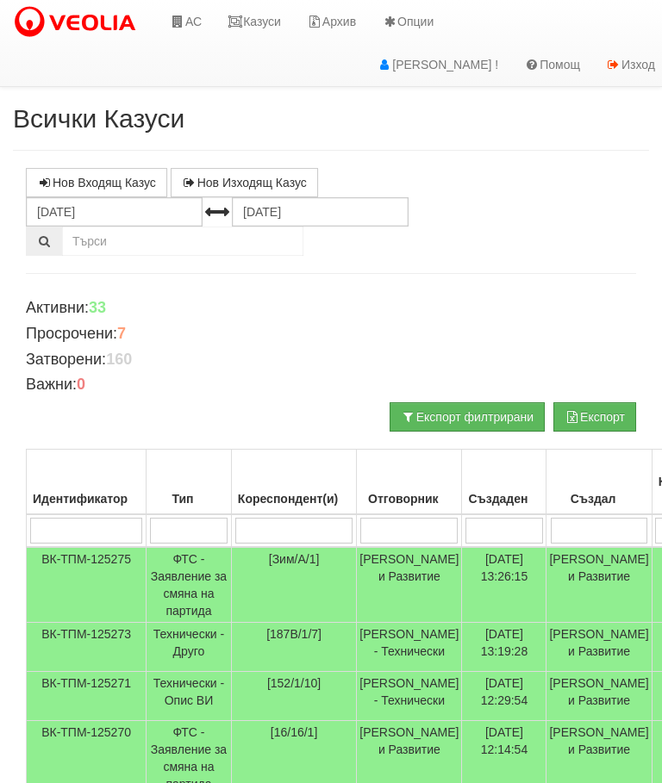
click at [190, 23] on link "АС" at bounding box center [186, 21] width 58 height 43
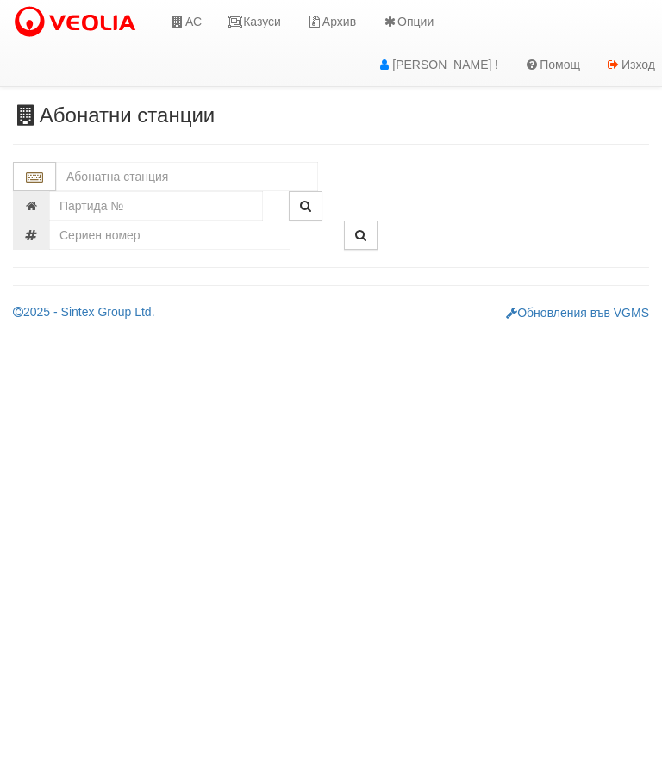
click at [89, 176] on input "text" at bounding box center [187, 176] width 262 height 29
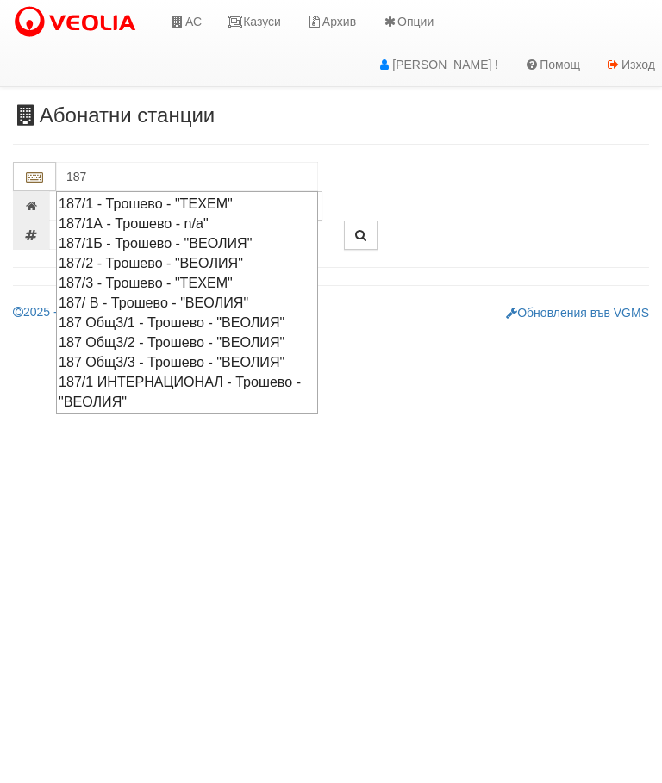
click at [136, 299] on div "187/ В - Трошево - "ВЕОЛИЯ"" at bounding box center [187, 303] width 257 height 20
type input "187/ В - Трошево - "ВЕОЛИЯ""
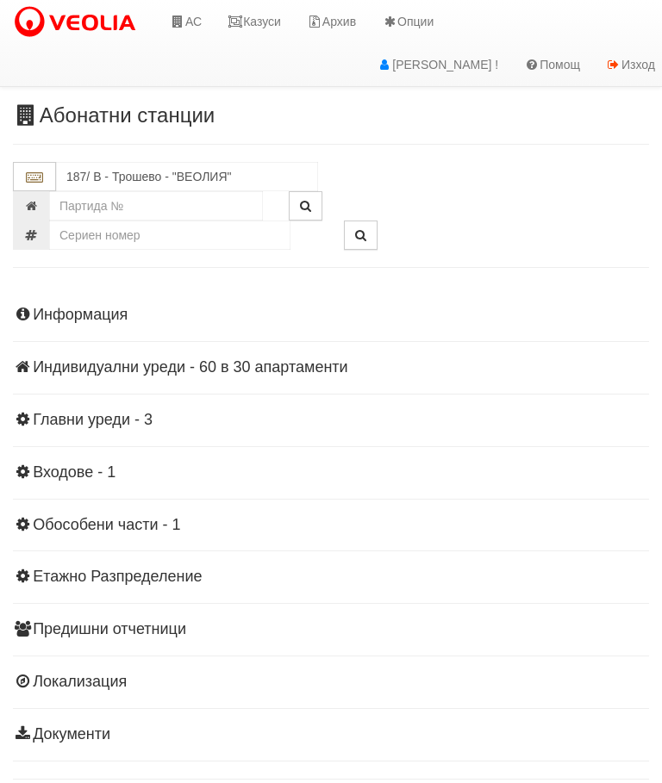
click at [111, 355] on div "Информация Параметри Брой Апартаменти: 30 Ползватели 07/2025 80 % 0 % 40" at bounding box center [331, 522] width 636 height 475
click at [112, 377] on div "Информация Параметри Брой Апартаменти: 30 Ползватели 07/2025 80 % 0 % 40" at bounding box center [331, 522] width 636 height 475
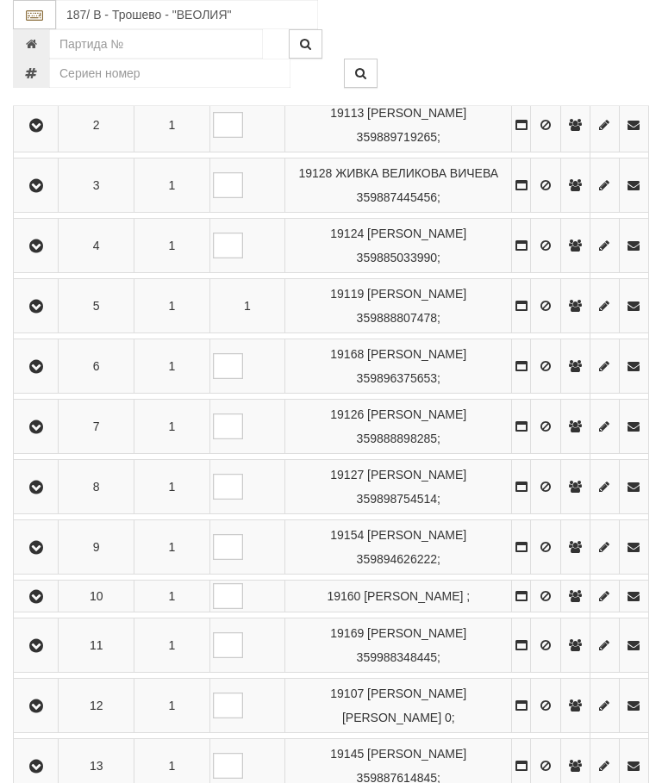
scroll to position [444, 0]
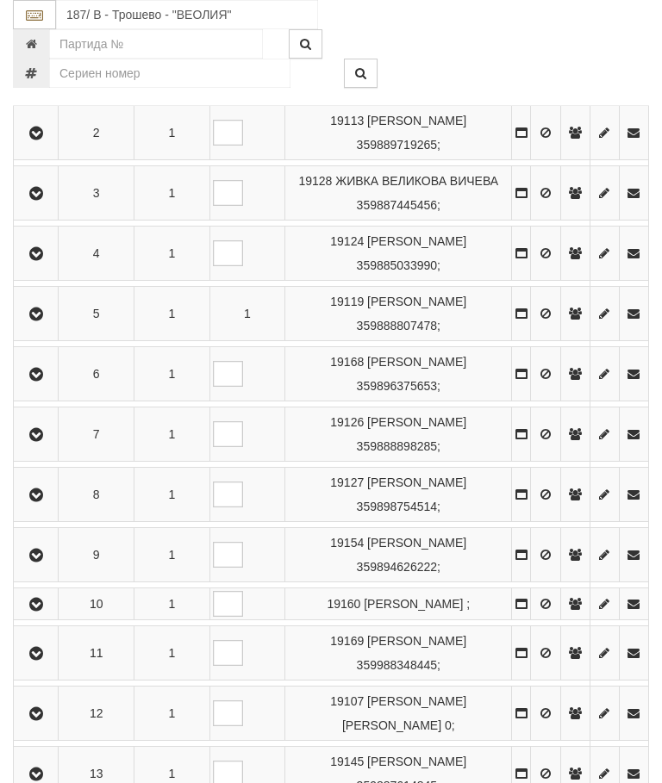
click at [43, 447] on button "button" at bounding box center [35, 434] width 39 height 26
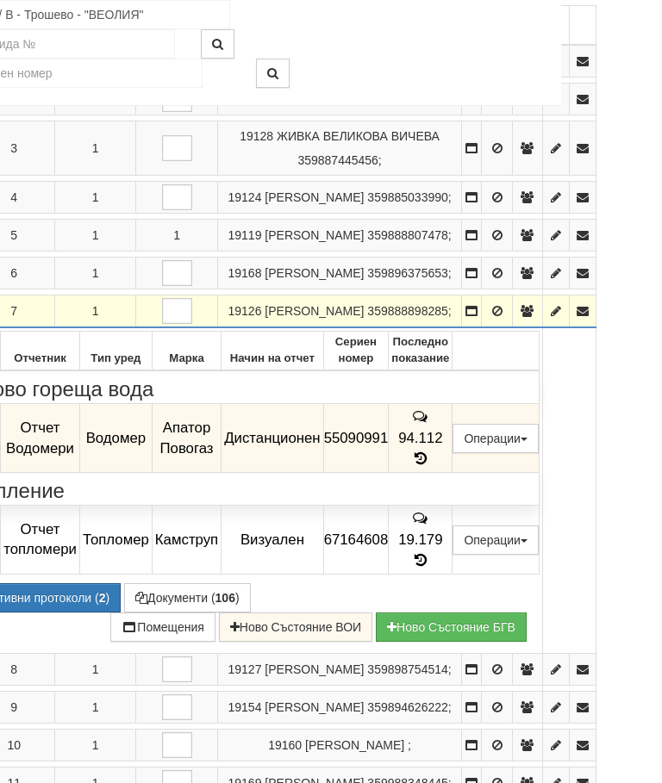
scroll to position [444, 145]
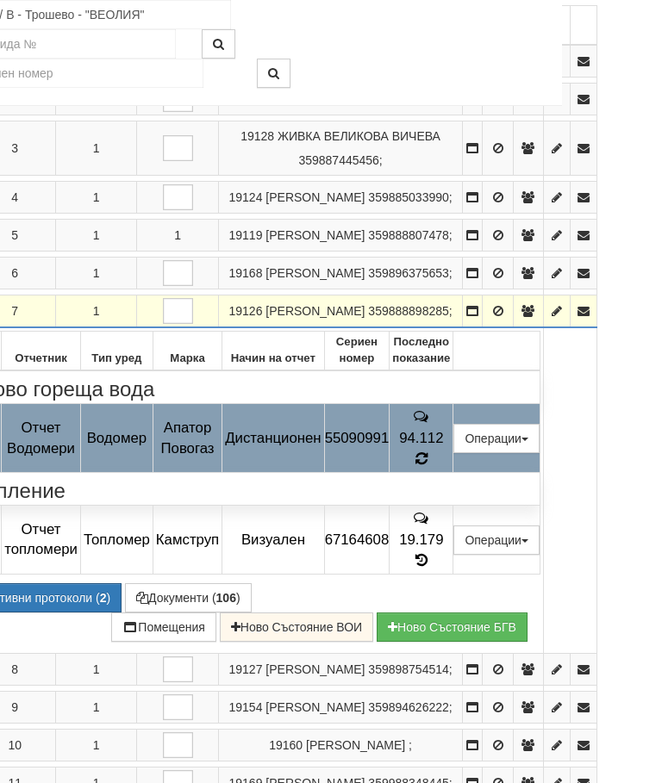
click at [428, 466] on icon at bounding box center [421, 459] width 14 height 16
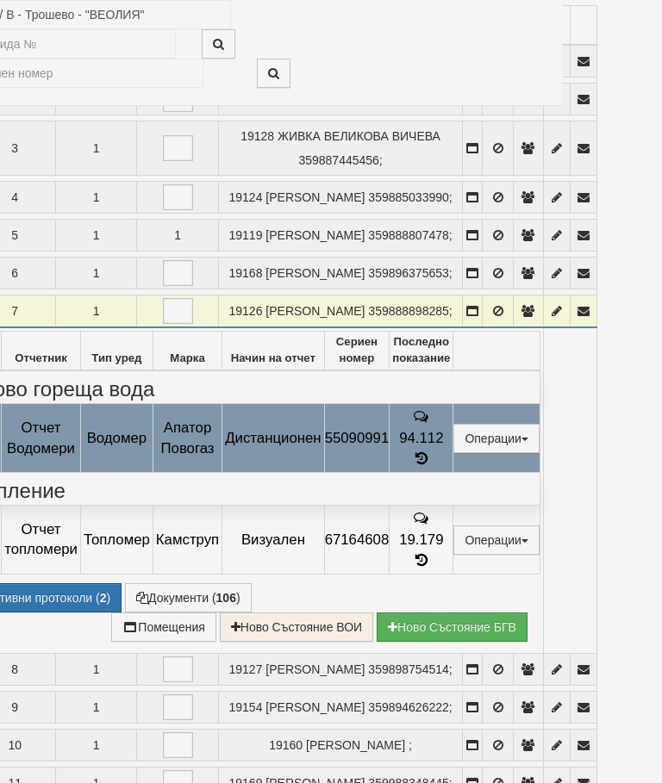
select select "10"
select select "1"
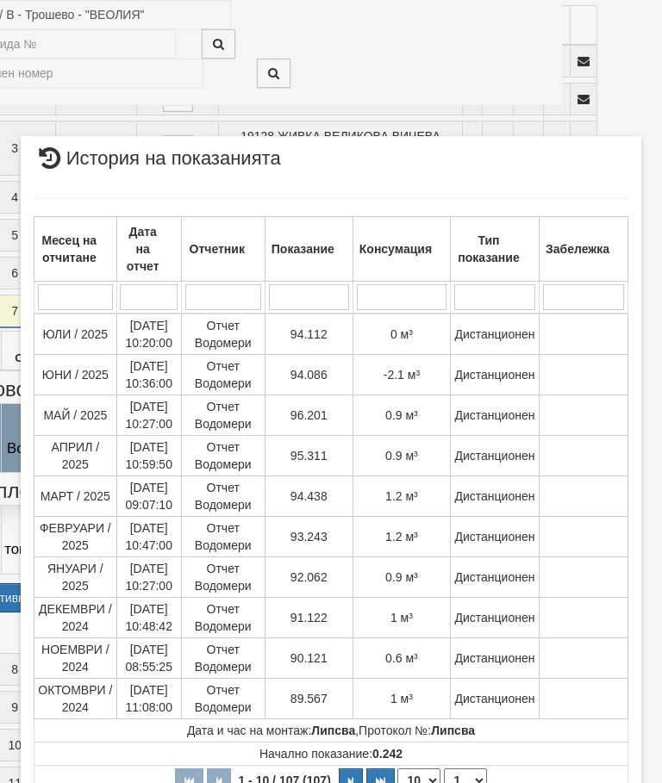
scroll to position [902, 0]
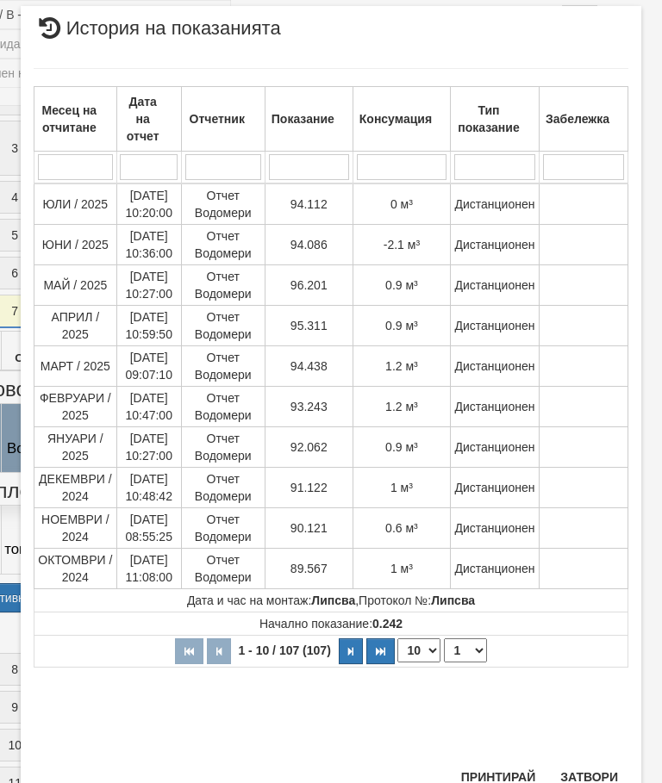
click at [592, 771] on button "Затвори" at bounding box center [589, 777] width 78 height 28
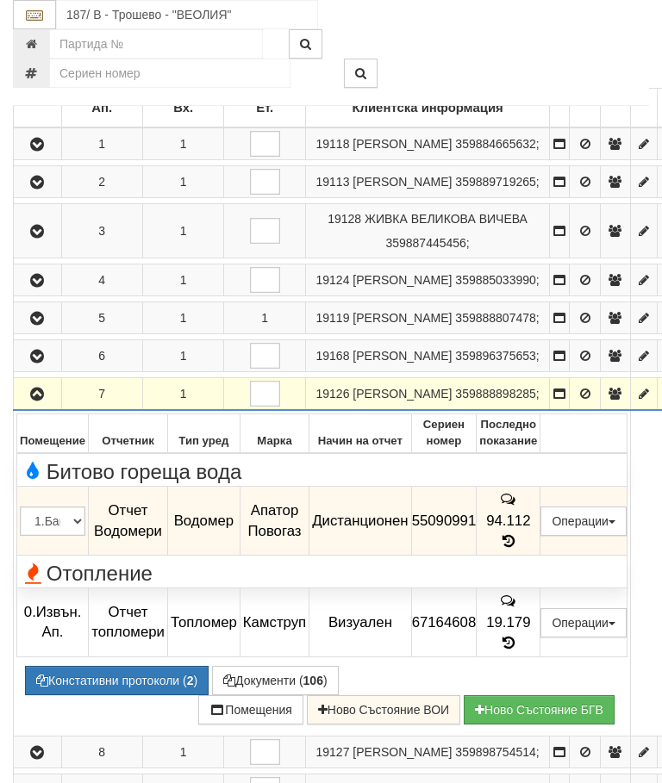
scroll to position [358, 0]
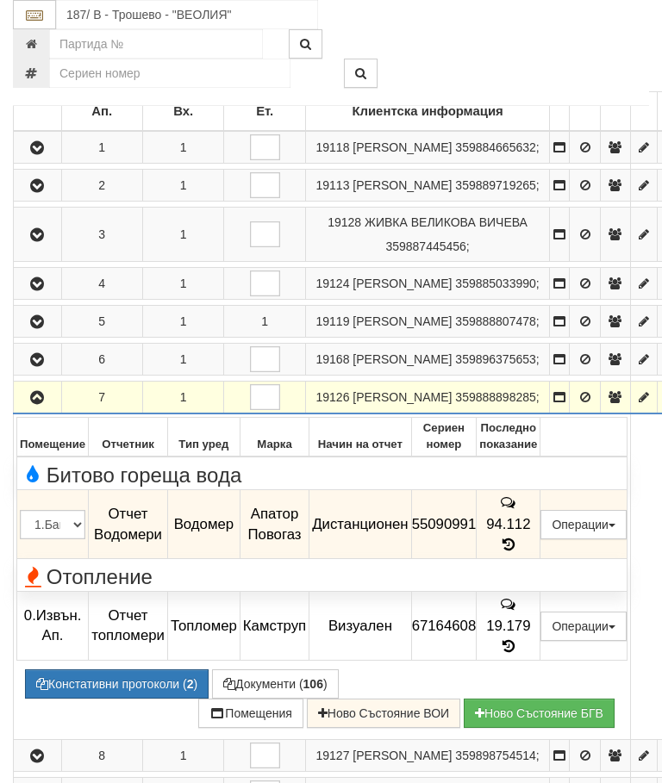
click at [34, 410] on button "button" at bounding box center [37, 397] width 42 height 26
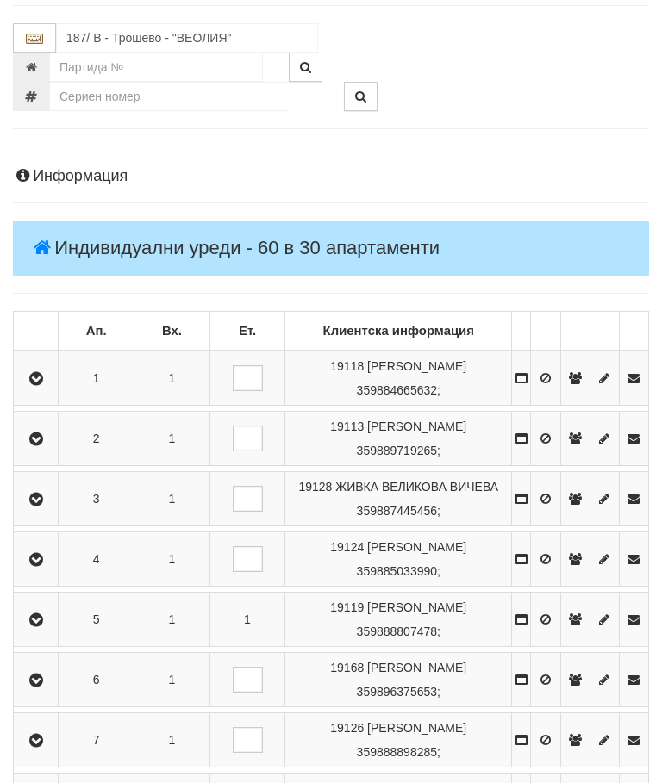
scroll to position [0, 0]
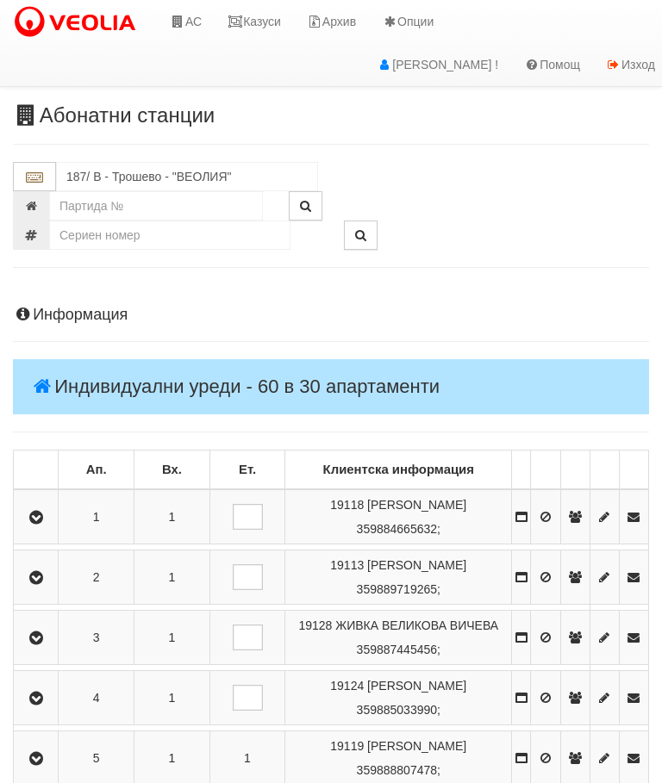
click at [263, 31] on link "Казуси" at bounding box center [253, 21] width 79 height 43
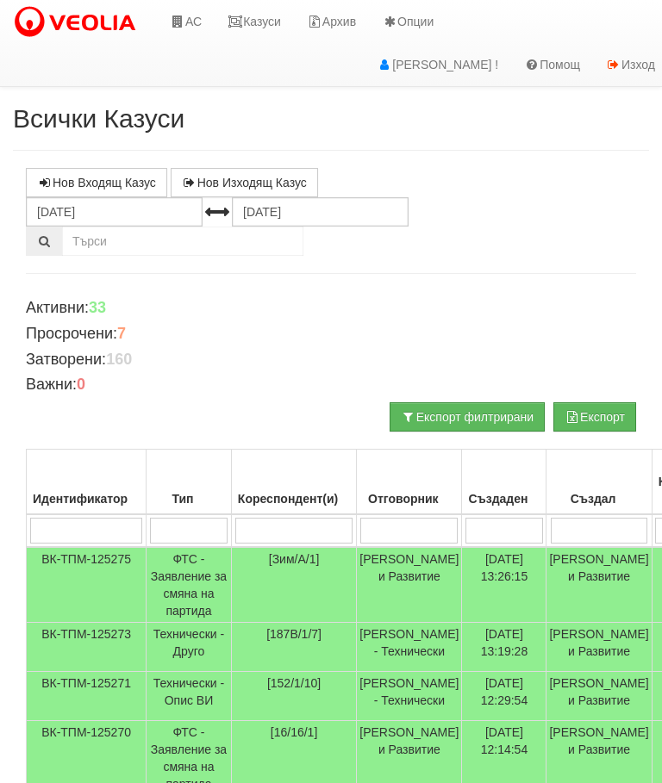
click at [262, 19] on link "Казуси" at bounding box center [253, 21] width 79 height 43
click at [207, 639] on td "Технически - Друго" at bounding box center [188, 647] width 85 height 49
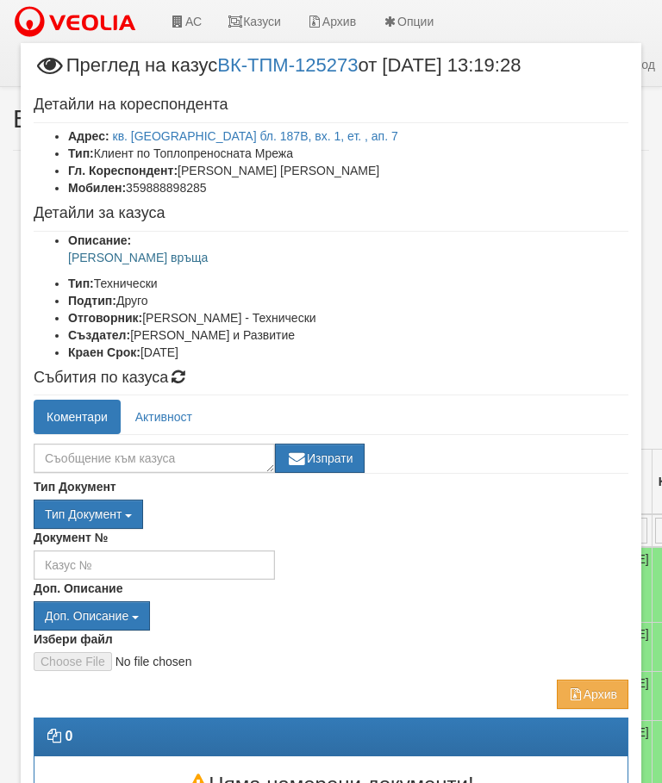
click at [200, 227] on div "Детайли на кореспондента Адрес: кв. Трошево бл. 187В, вх. 1, ет. , ап. 7 Тип: К…" at bounding box center [331, 228] width 620 height 264
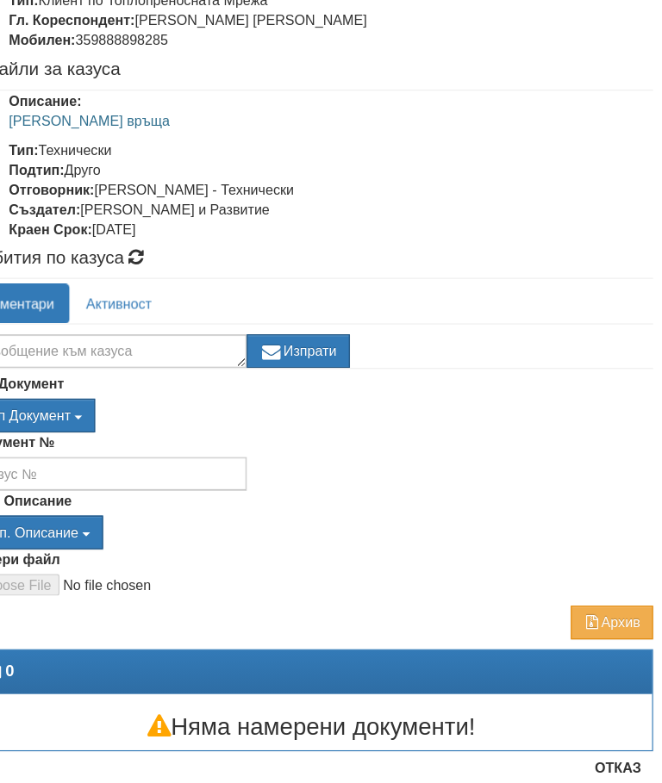
scroll to position [142, 0]
click at [567, 699] on button "Отказ" at bounding box center [597, 713] width 61 height 28
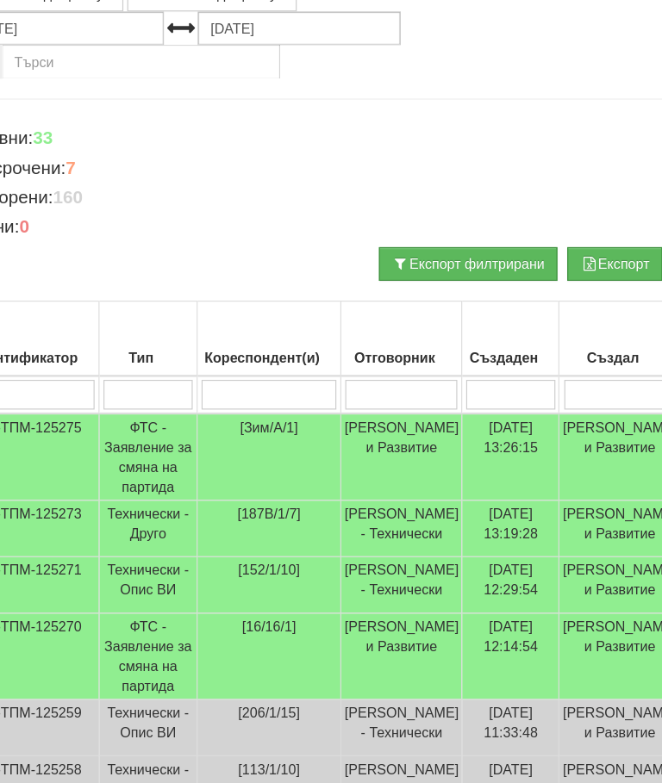
scroll to position [0, 0]
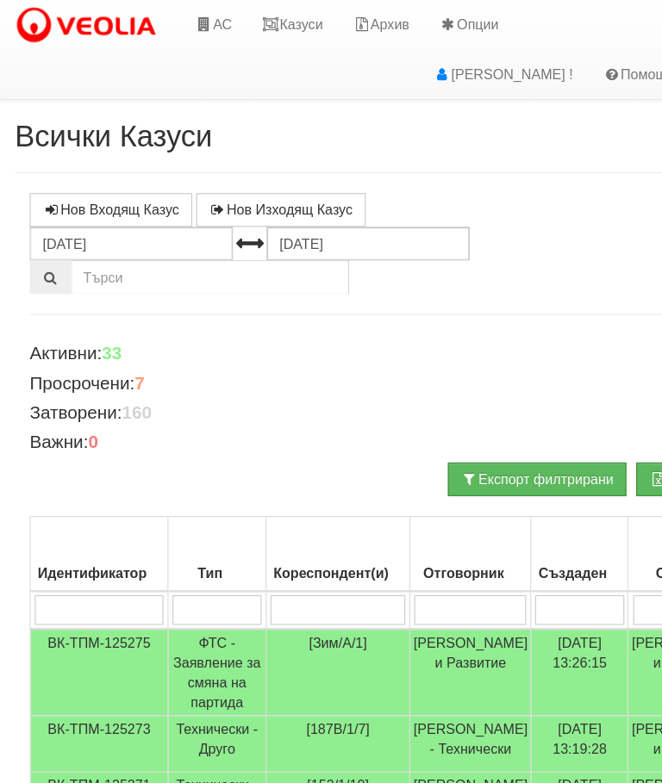
click at [263, 23] on link "Казуси" at bounding box center [253, 21] width 79 height 43
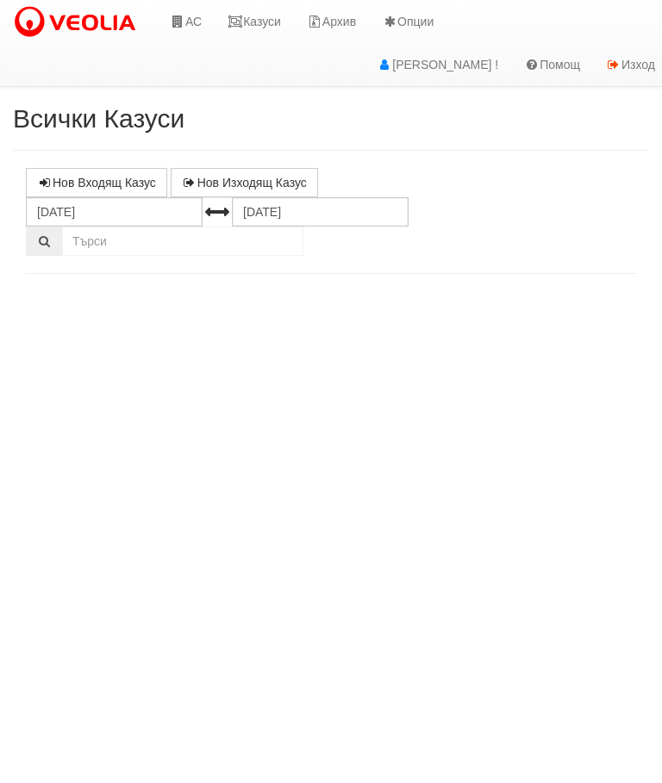
select select "10"
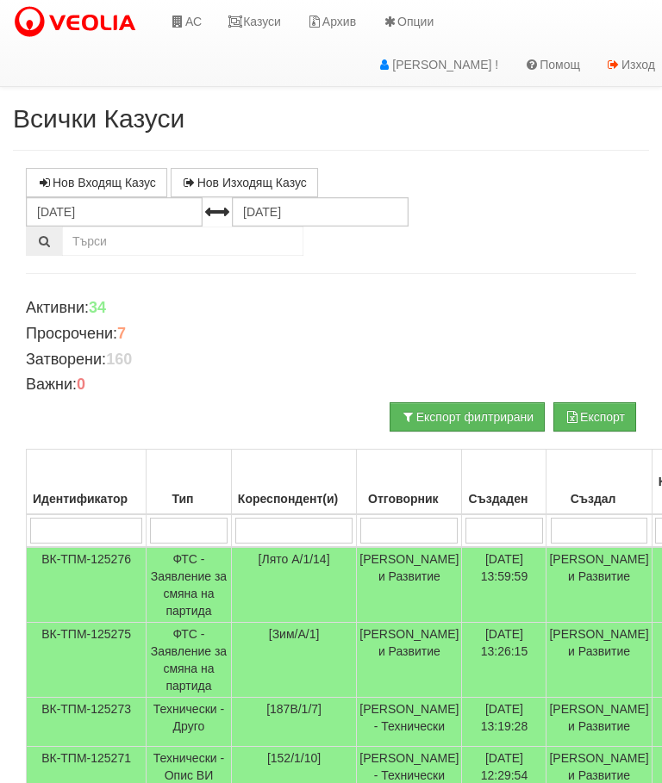
click at [190, 716] on td "Технически - Друго" at bounding box center [188, 722] width 85 height 49
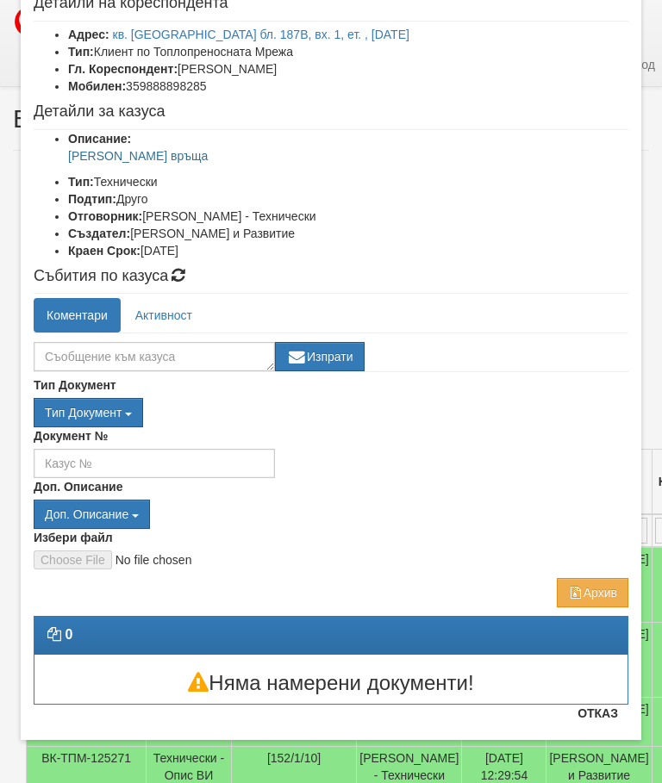
scroll to position [102, 0]
click at [604, 722] on button "Отказ" at bounding box center [597, 713] width 61 height 28
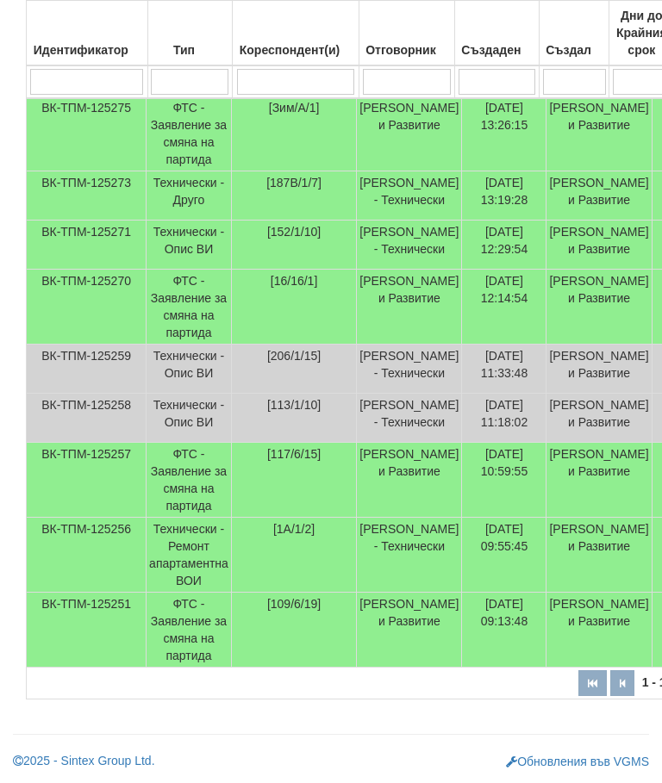
scroll to position [562, 137]
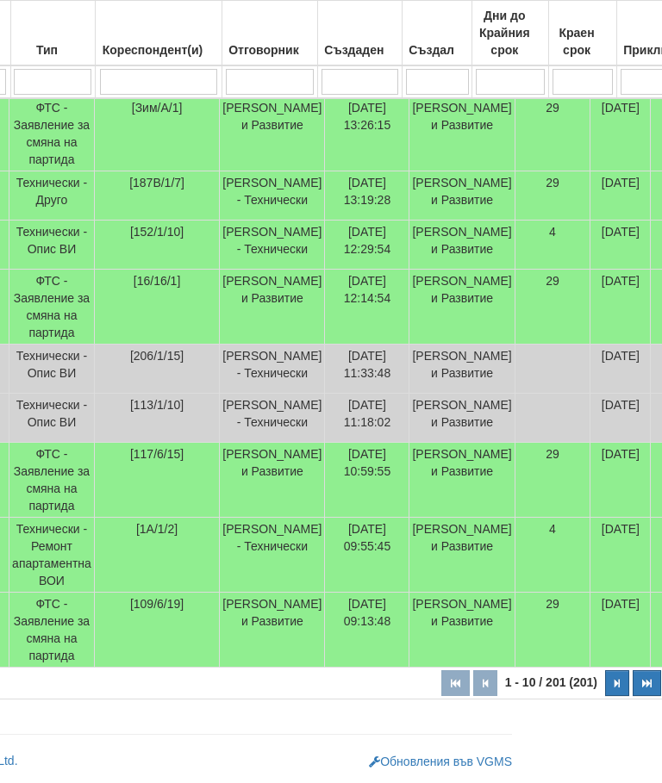
click at [614, 688] on icon "button" at bounding box center [616, 683] width 5 height 9
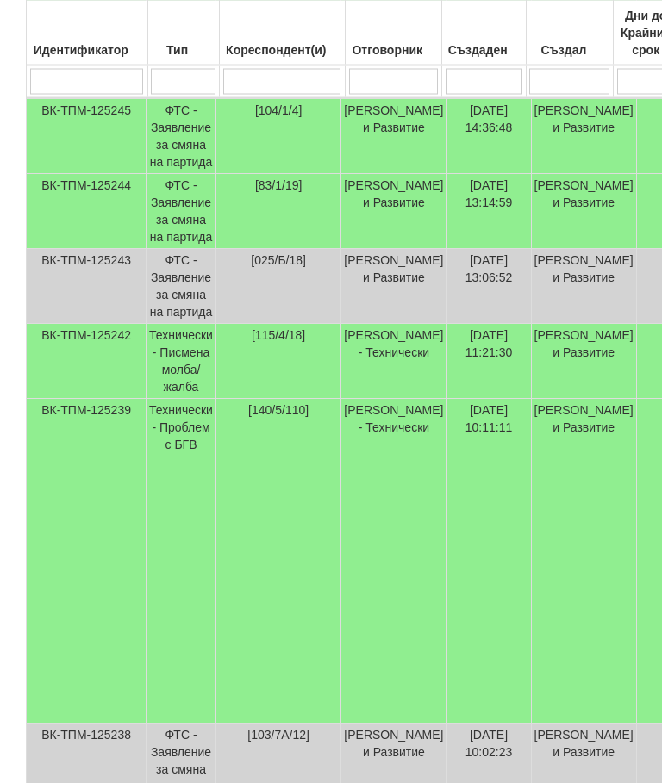
scroll to position [873, 0]
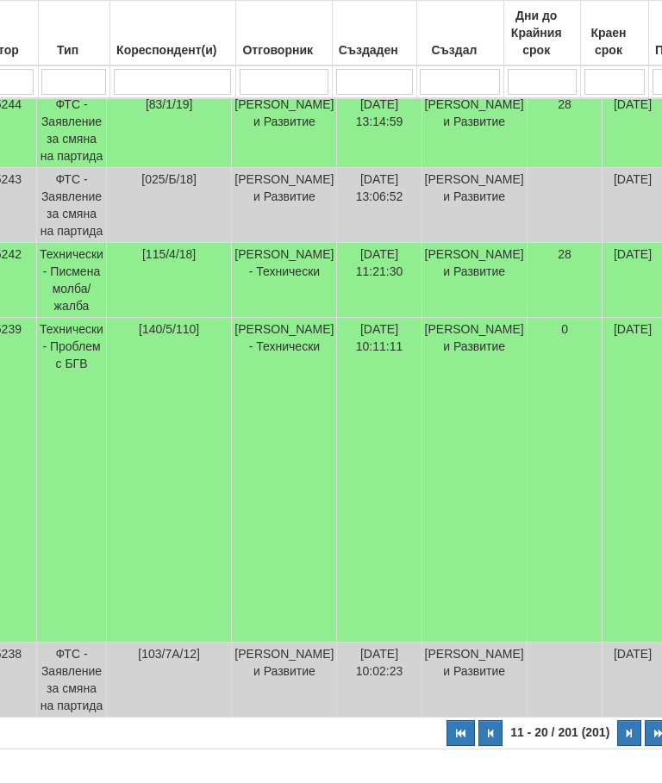
click at [626, 738] on icon "button" at bounding box center [628, 733] width 5 height 9
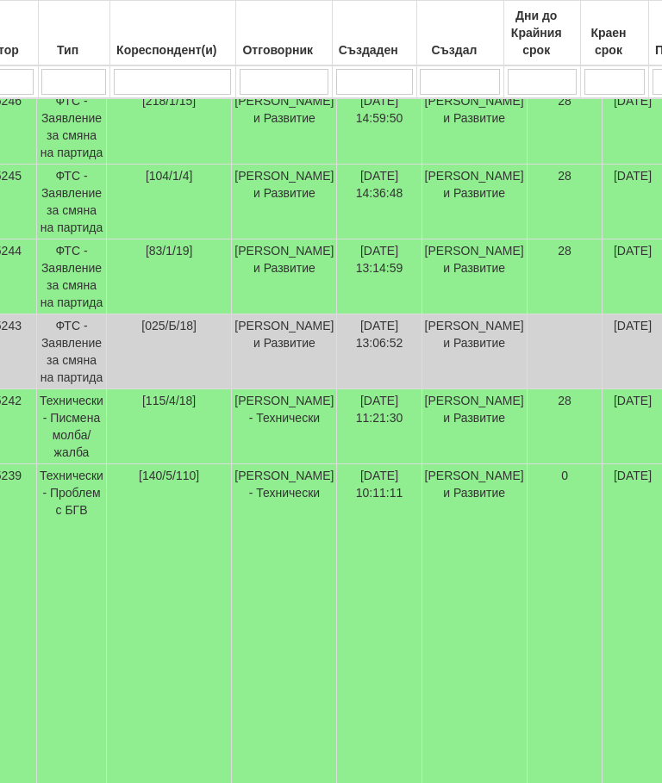
select select "3"
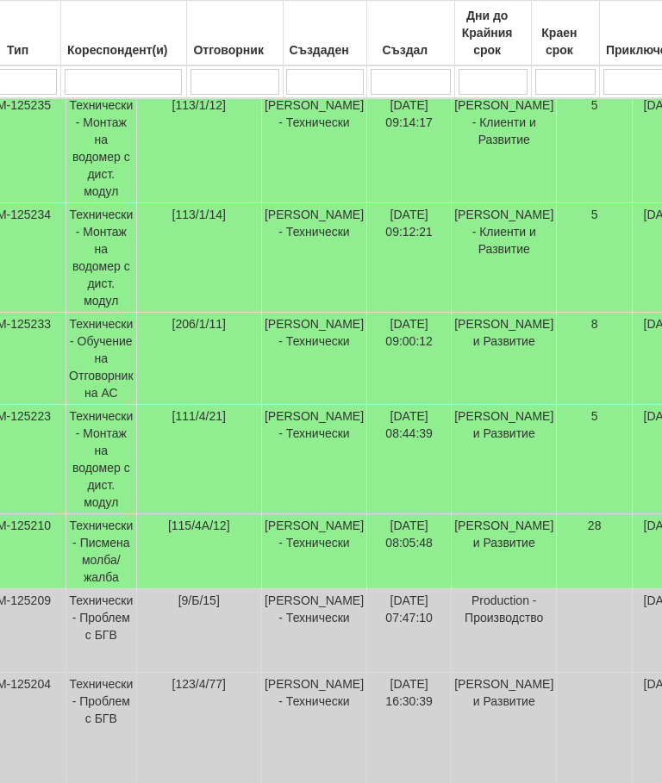
scroll to position [673, 0]
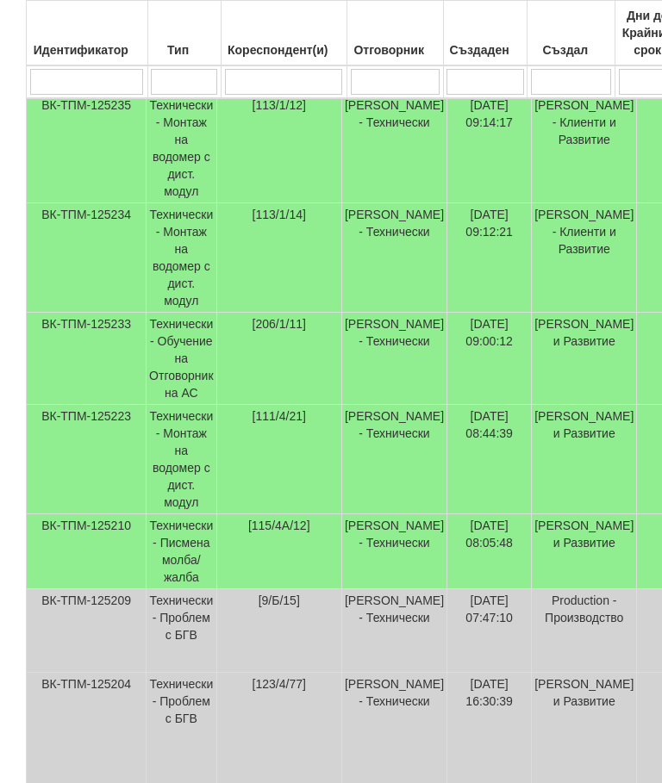
click at [192, 514] on td "Технически - Писмена молба/жалба" at bounding box center [181, 551] width 70 height 75
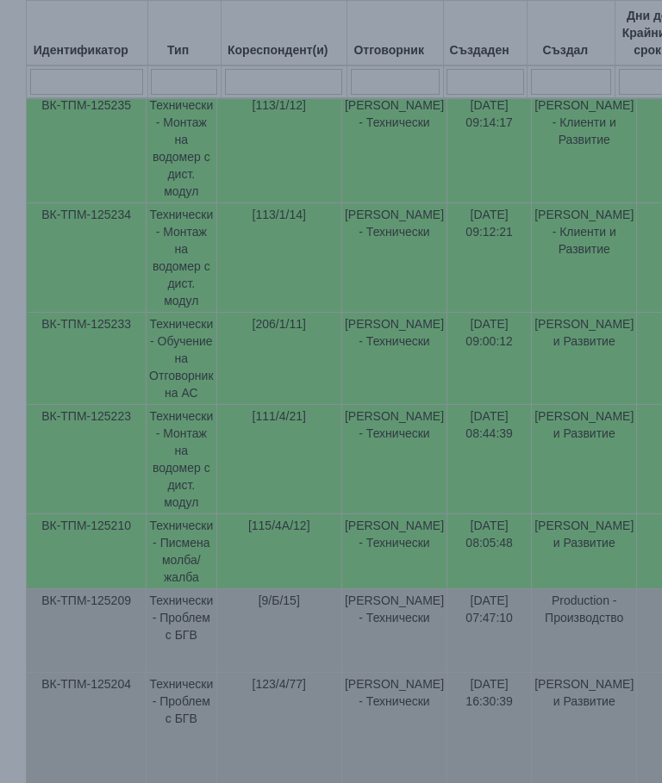
select select "10"
select select "1"
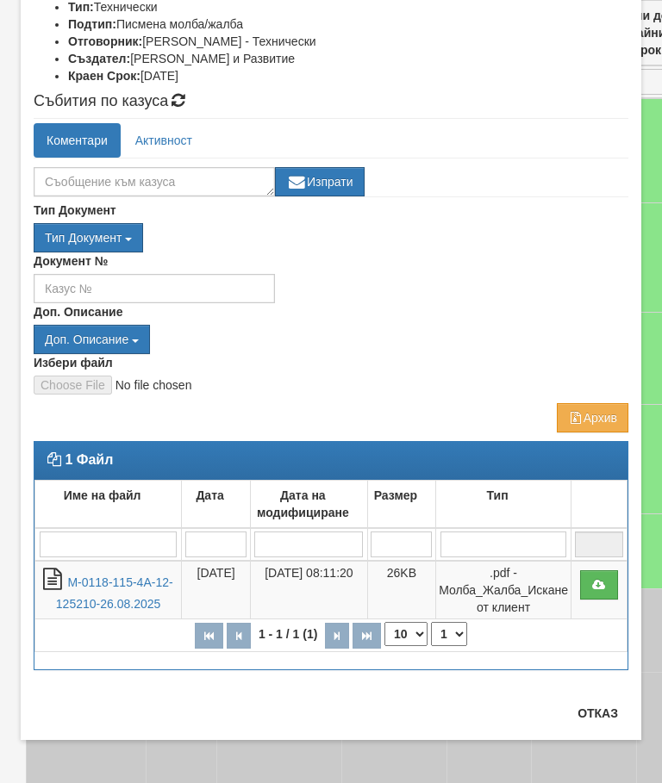
scroll to position [212, 0]
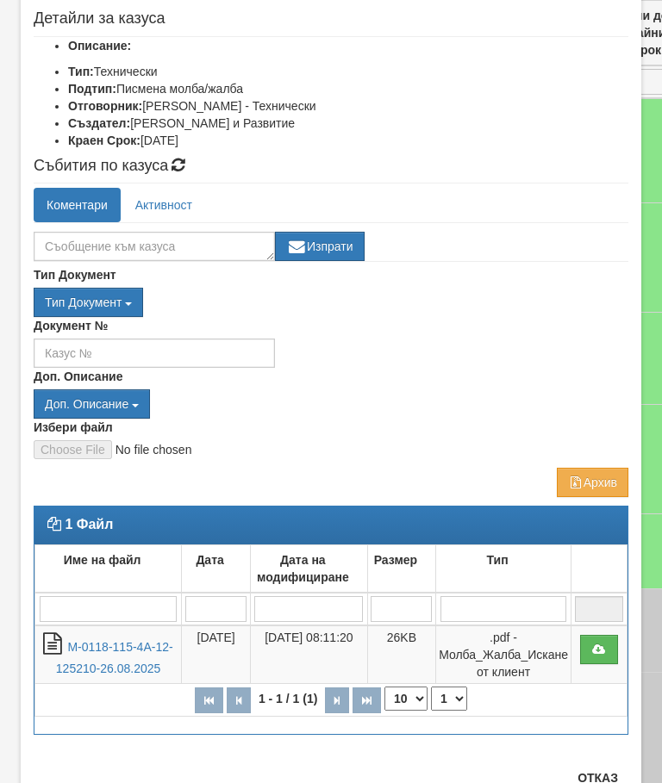
click at [604, 659] on link at bounding box center [599, 649] width 38 height 29
click at [606, 767] on button "Отказ" at bounding box center [597, 763] width 61 height 28
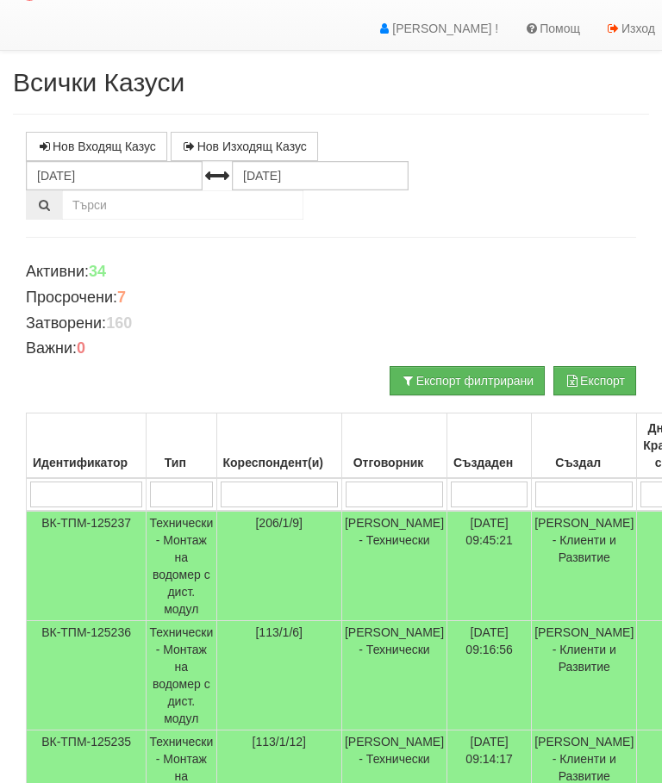
scroll to position [0, 0]
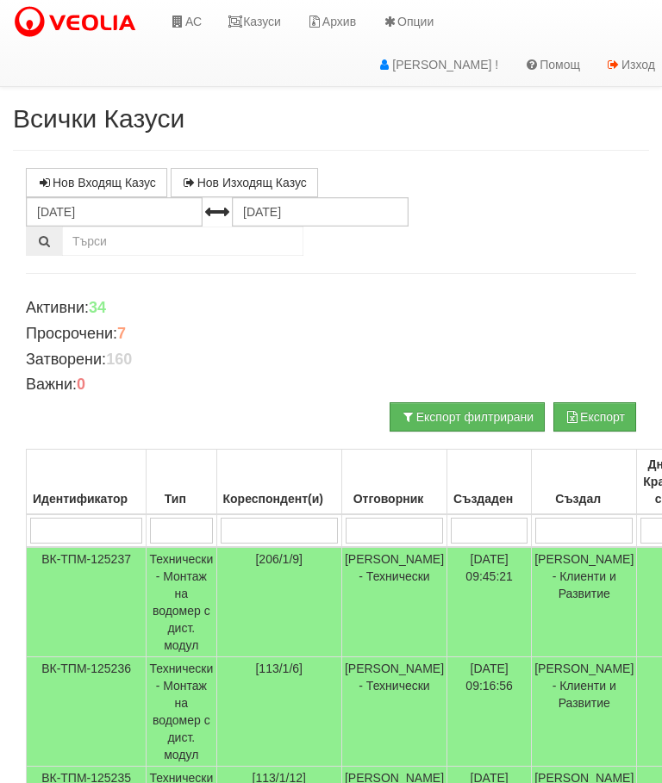
click at [267, 17] on link "Казуси" at bounding box center [253, 21] width 79 height 43
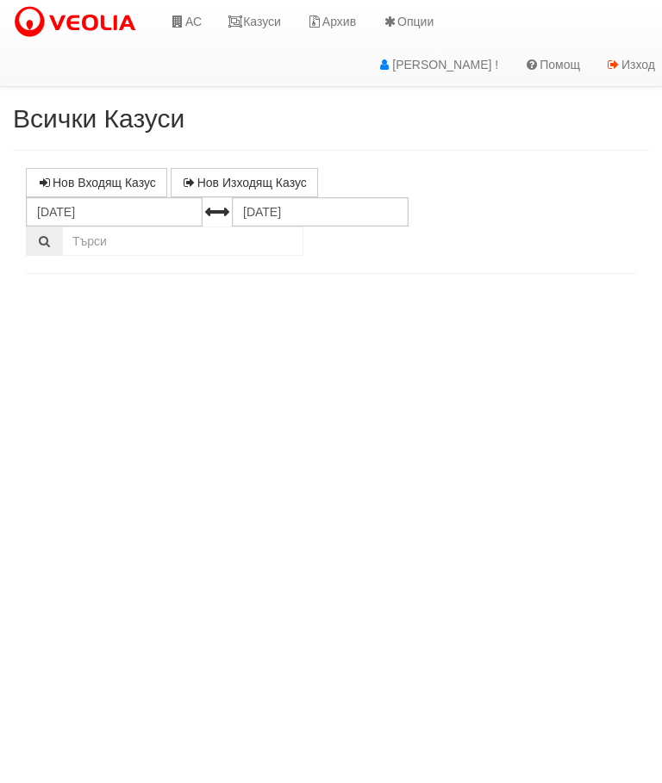
select select "10"
select select "1"
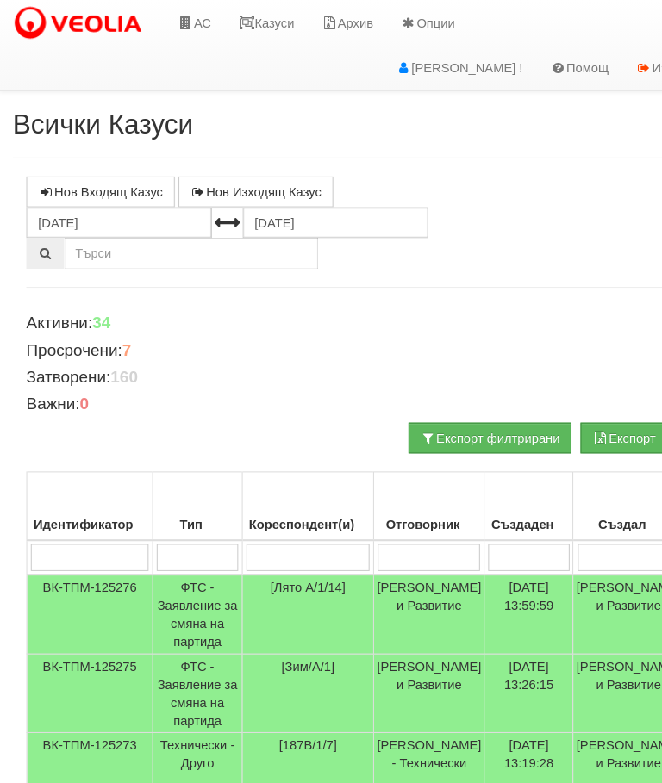
click at [263, 11] on link "Казуси" at bounding box center [253, 21] width 79 height 43
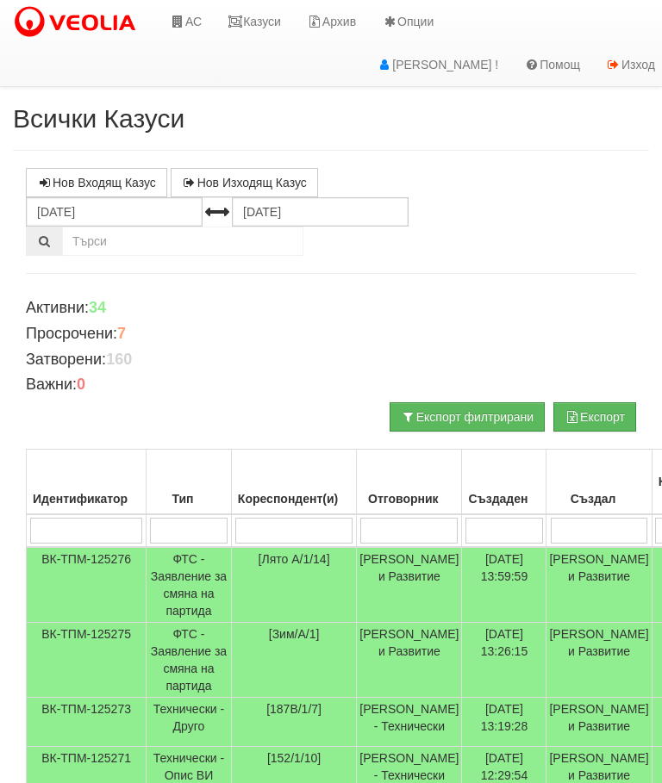
click at [263, 17] on link "Казуси" at bounding box center [253, 21] width 79 height 43
